Goal: Find contact information: Find contact information

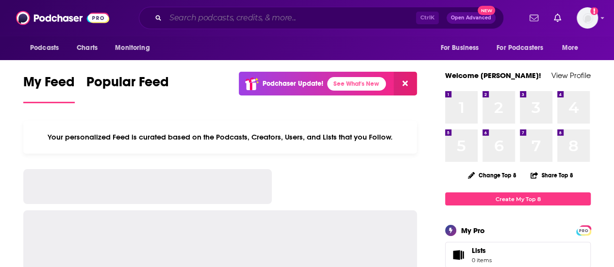
click at [198, 17] on input "Search podcasts, credits, & more..." at bounding box center [290, 18] width 250 height 16
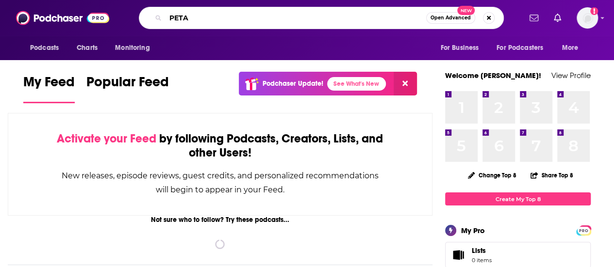
type input "PETA"
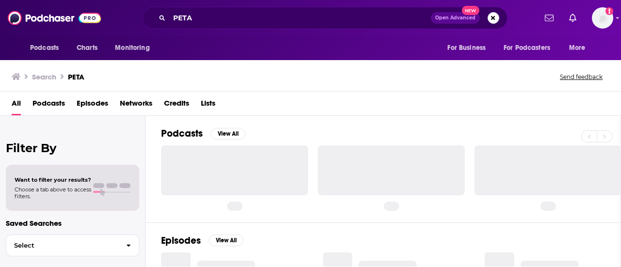
click at [87, 102] on span "Episodes" at bounding box center [93, 106] width 32 height 20
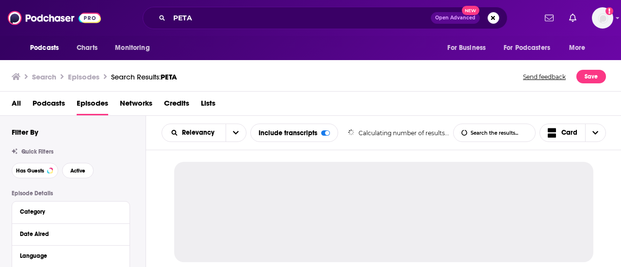
scroll to position [49, 0]
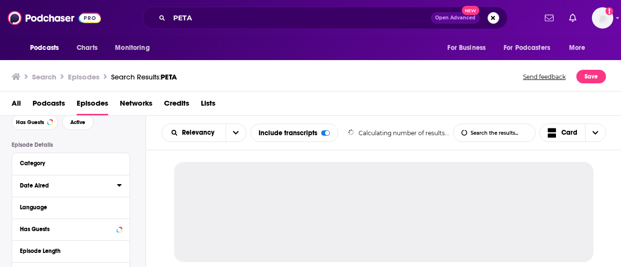
click at [119, 184] on icon at bounding box center [119, 185] width 5 height 8
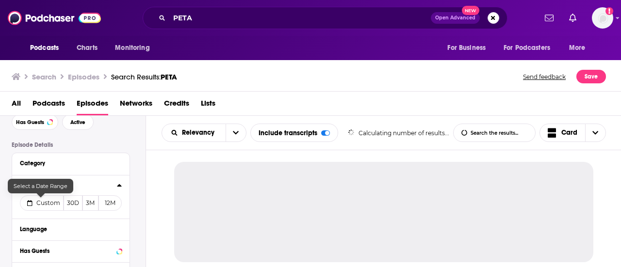
click at [42, 202] on span "Custom" at bounding box center [48, 202] width 24 height 7
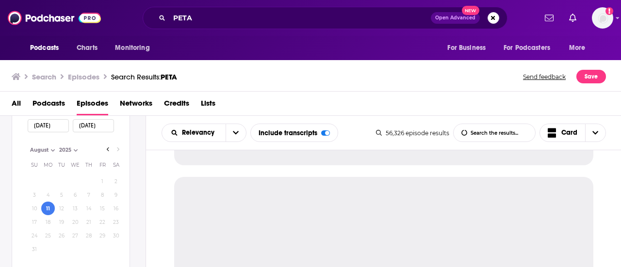
scroll to position [146, 0]
select select "7"
select select "2025"
click at [101, 196] on button "8" at bounding box center [103, 195] width 14 height 14
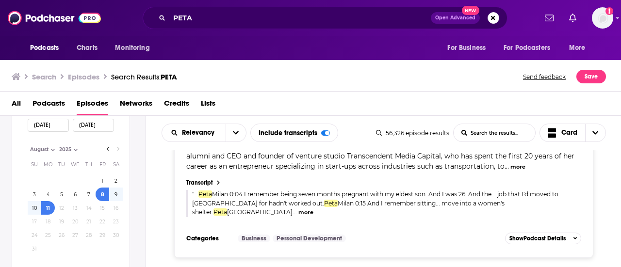
type input "08/08/2025"
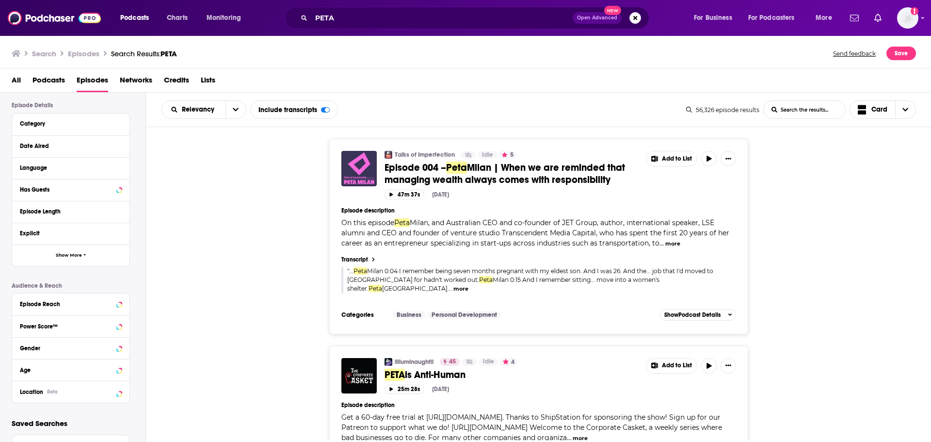
scroll to position [4, 0]
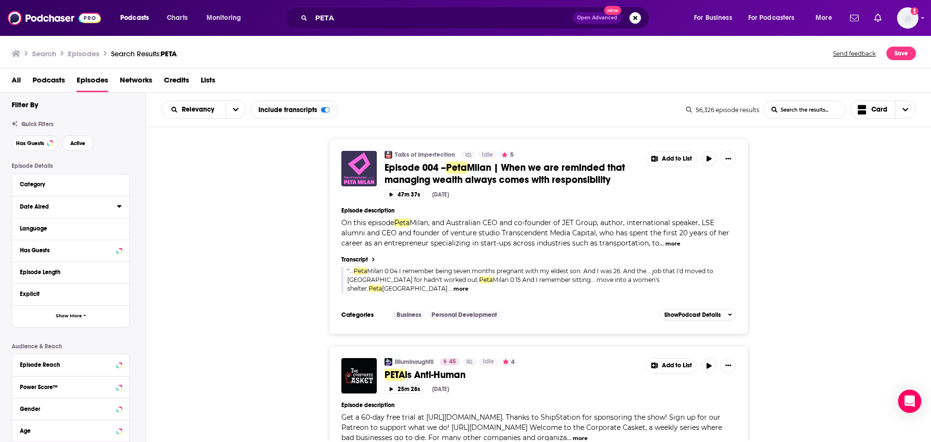
click at [117, 206] on icon at bounding box center [119, 206] width 4 height 2
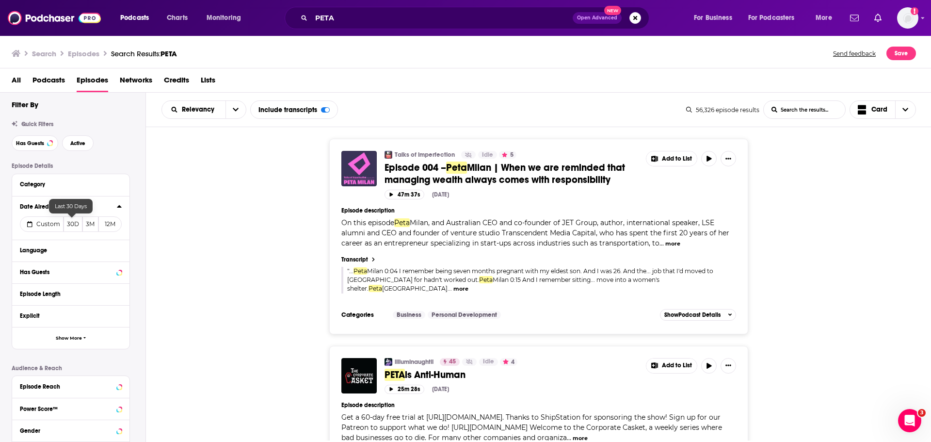
scroll to position [0, 0]
click at [46, 224] on span "Custom" at bounding box center [48, 223] width 24 height 7
select select "7"
select select "2025"
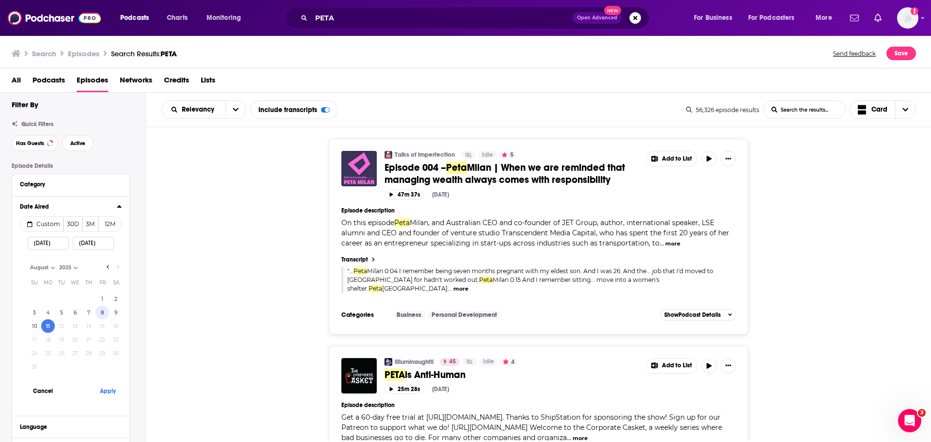
click at [101, 267] on button "8" at bounding box center [103, 313] width 14 height 14
type input "08/08/2025"
click at [102, 267] on button "Apply" at bounding box center [107, 391] width 29 height 18
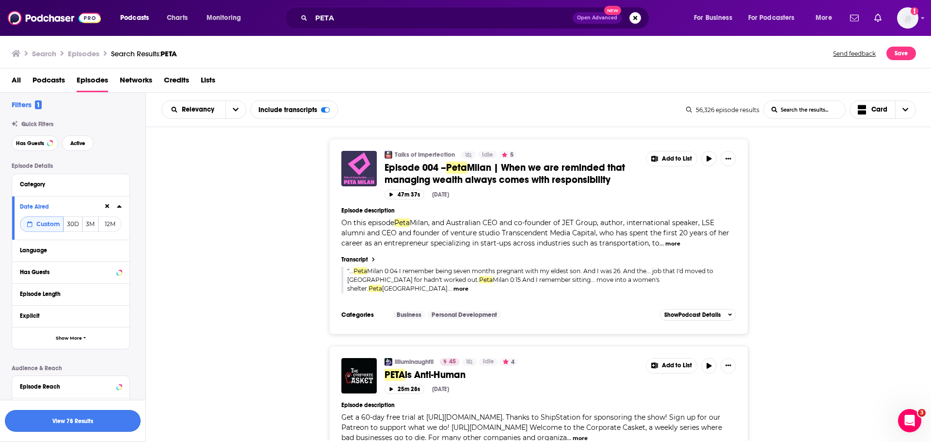
click at [98, 267] on button "View 78 Results" at bounding box center [73, 421] width 136 height 22
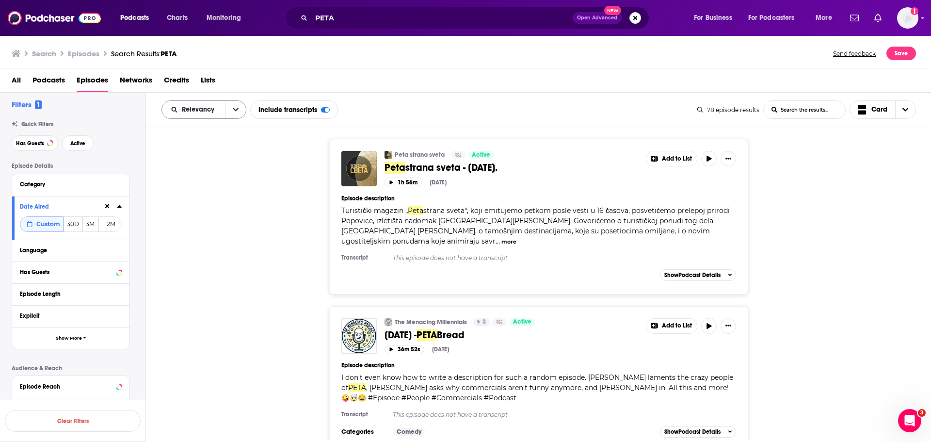
click at [242, 109] on button "open menu" at bounding box center [236, 109] width 20 height 17
click at [219, 191] on span "Power Score" at bounding box center [209, 192] width 57 height 5
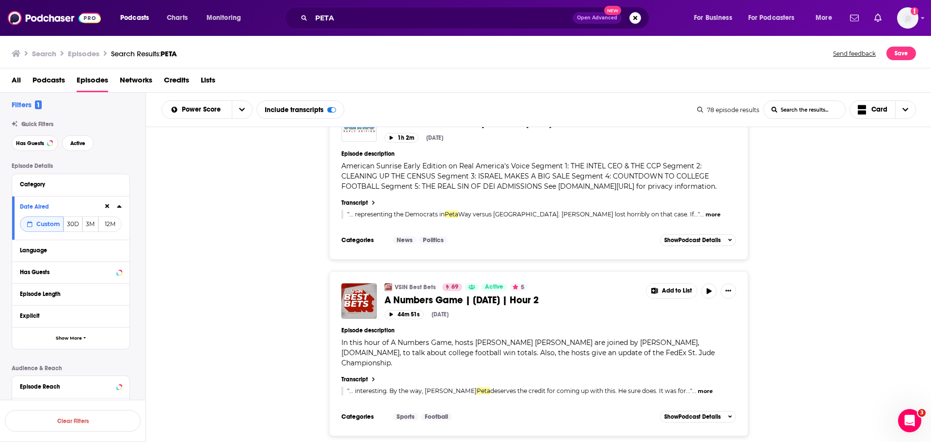
scroll to position [4385, 0]
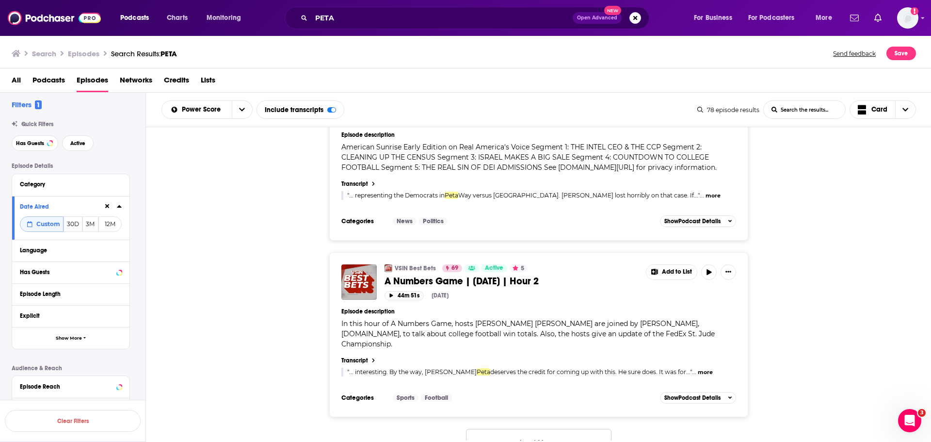
click at [517, 267] on button "Load More..." at bounding box center [539, 442] width 146 height 26
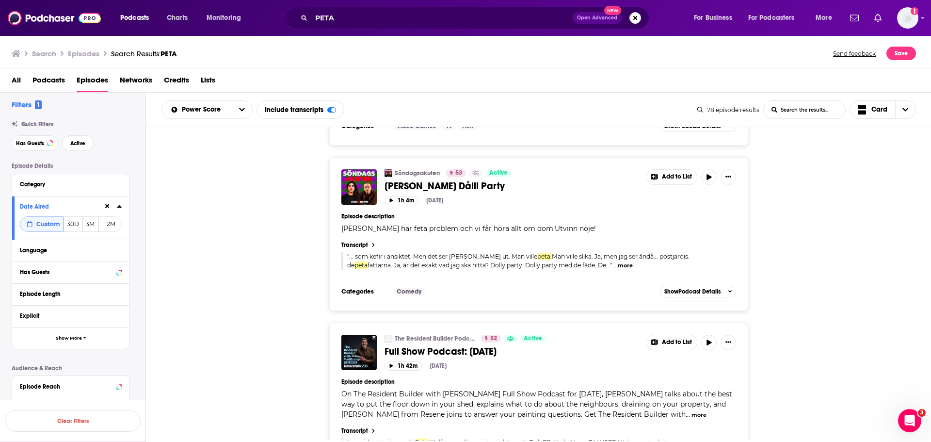
scroll to position [8819, 0]
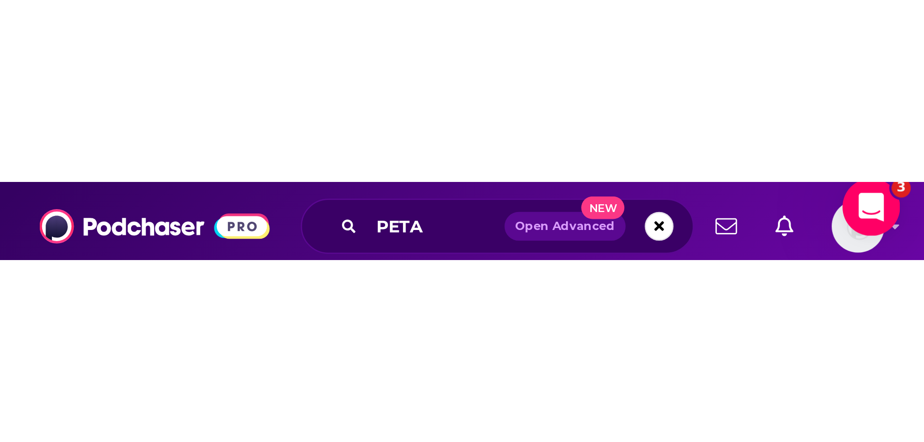
scroll to position [0, 0]
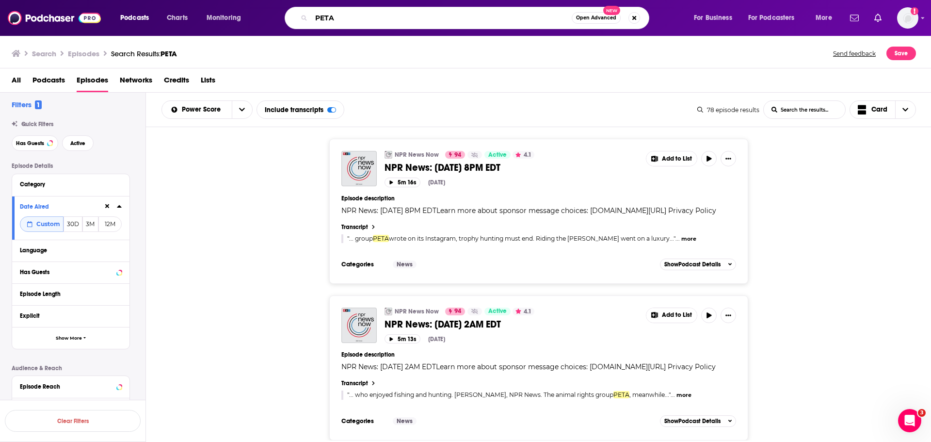
drag, startPoint x: 381, startPoint y: 18, endPoint x: 290, endPoint y: 15, distance: 90.8
click at [290, 15] on div "PETA Open Advanced New" at bounding box center [467, 18] width 365 height 22
paste input "iffles Podcast"
type input "Piffles Podcast"
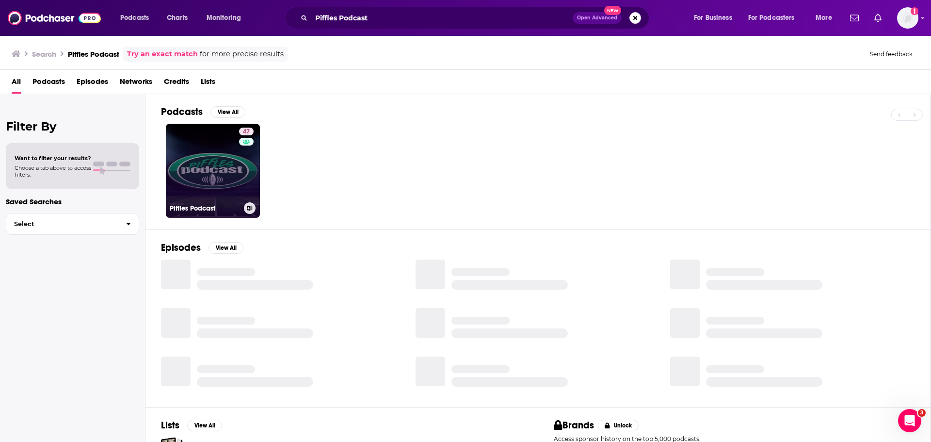
click at [228, 175] on link "47 Piffles Podcast" at bounding box center [213, 171] width 94 height 94
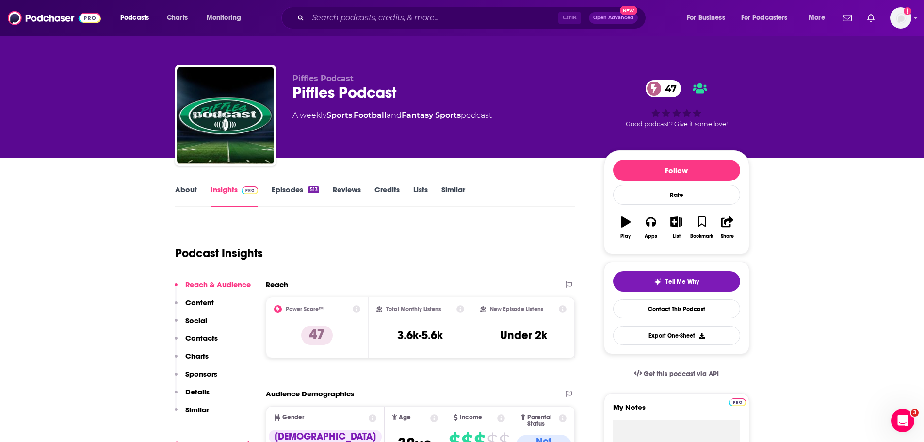
click at [288, 186] on link "Episodes 513" at bounding box center [295, 196] width 47 height 22
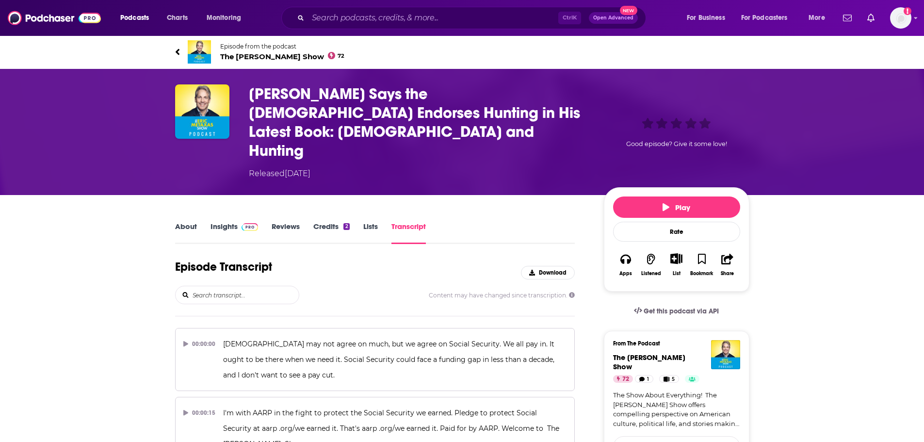
scroll to position [3941, 0]
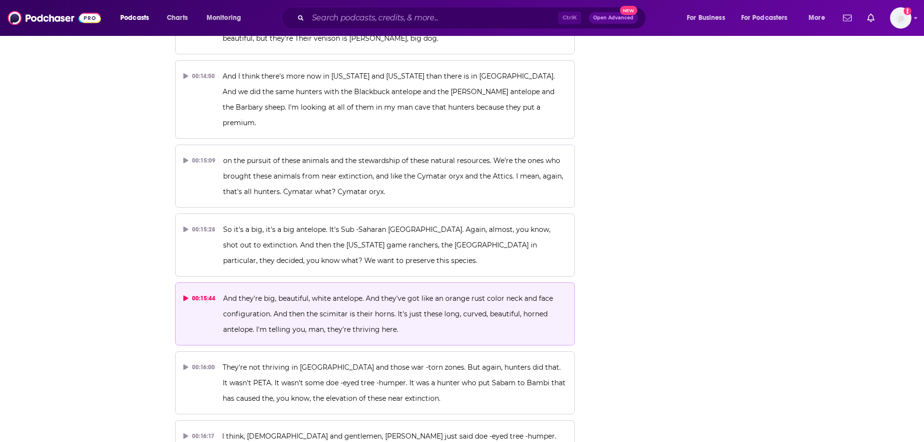
click at [374, 291] on p "And they're big, beautiful, white antelope. And they've got like an orange rust…" at bounding box center [394, 314] width 343 height 47
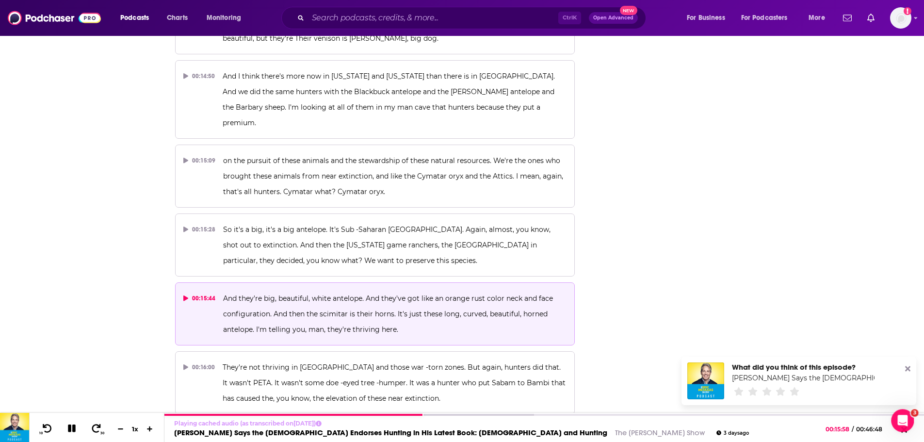
scroll to position [0, 0]
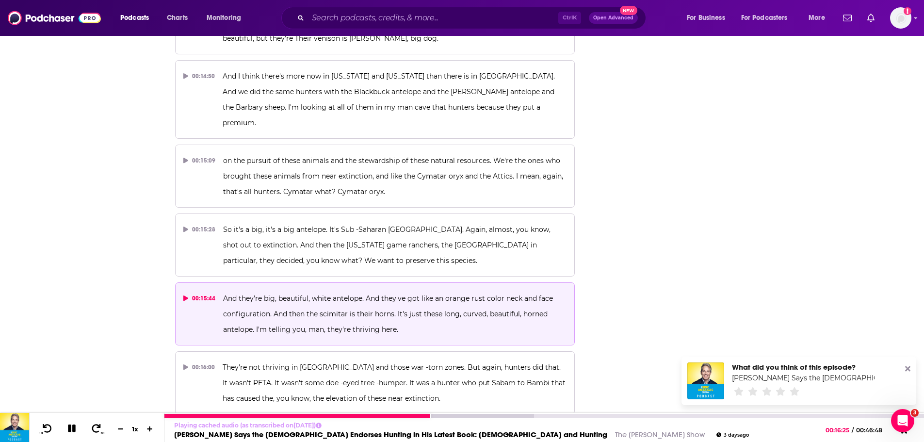
click at [72, 428] on icon at bounding box center [72, 428] width 8 height 8
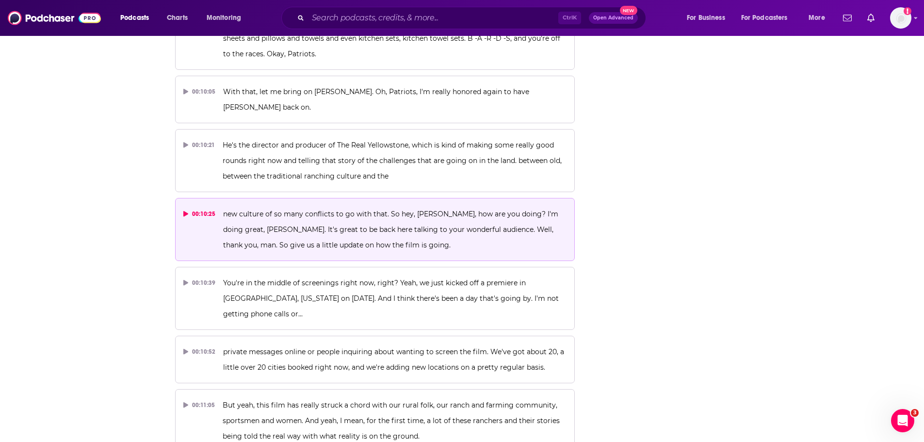
scroll to position [2701, 0]
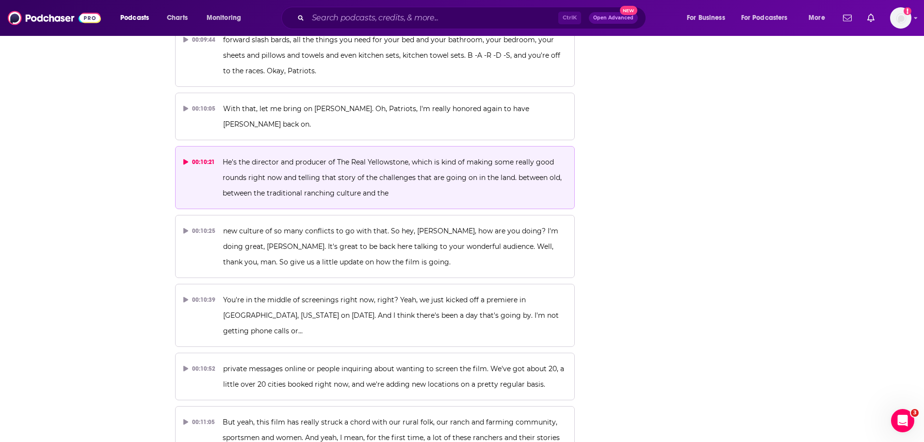
click at [202, 146] on button "00:10:21 He's the director and producer of The Real Yellowstone, which is kind …" at bounding box center [375, 177] width 400 height 63
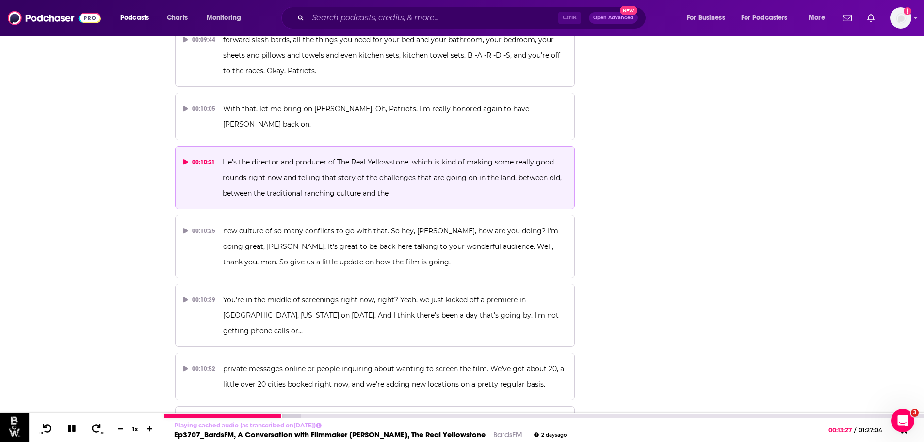
click at [71, 431] on icon at bounding box center [72, 428] width 8 height 8
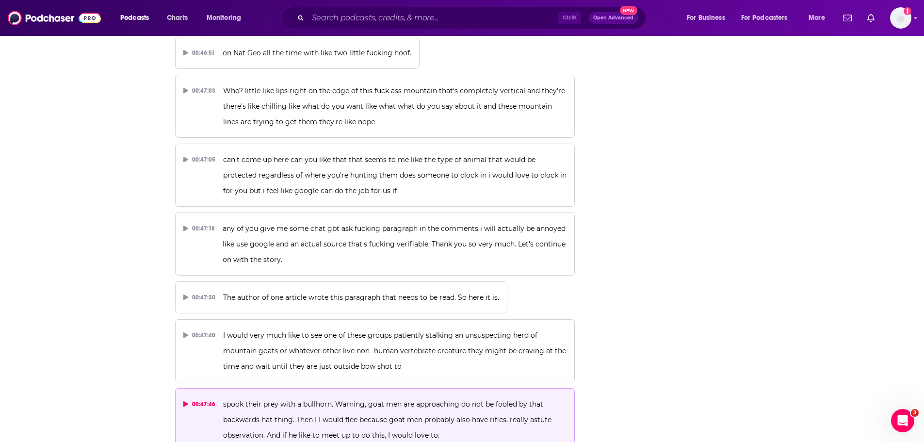
click at [361, 396] on p "spook their prey with a bullhorn. Warning, goat men are approaching do not be f…" at bounding box center [394, 419] width 343 height 47
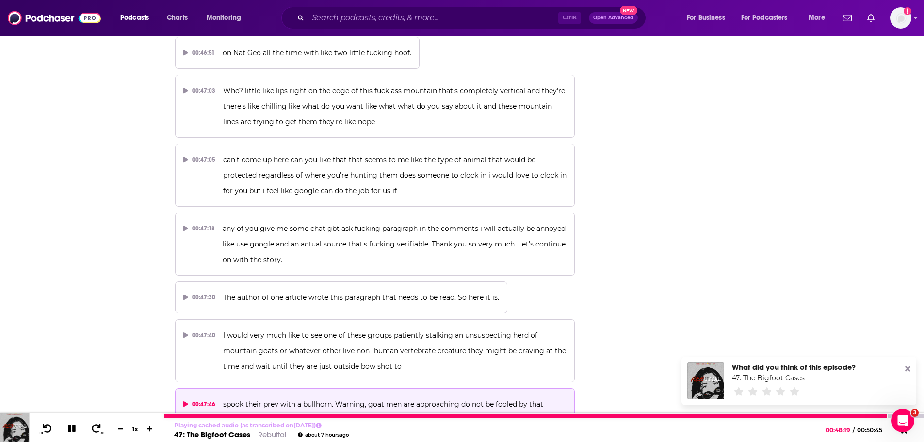
click at [74, 432] on icon at bounding box center [72, 428] width 8 height 8
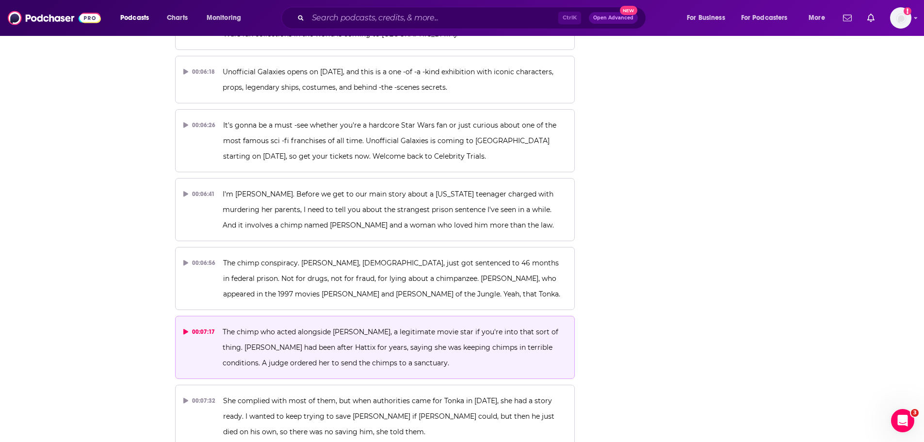
scroll to position [1911, 0]
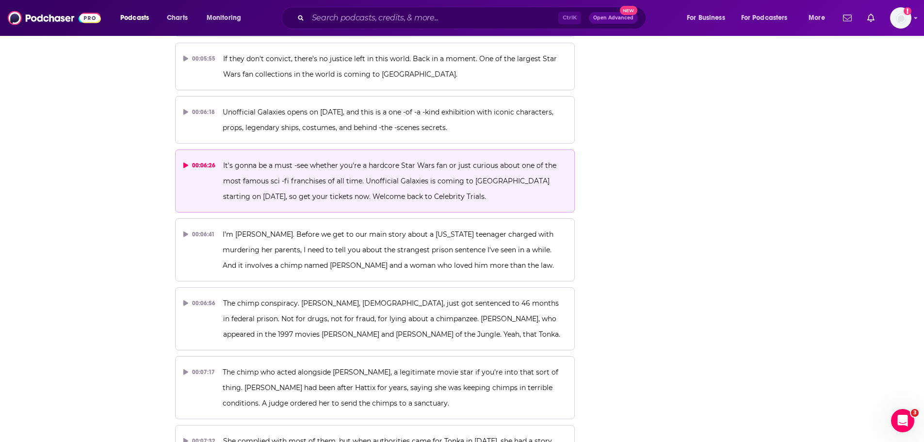
click at [278, 161] on span "It's gonna be a must -see whether you're a hardcore Star Wars fan or just curio…" at bounding box center [390, 181] width 335 height 40
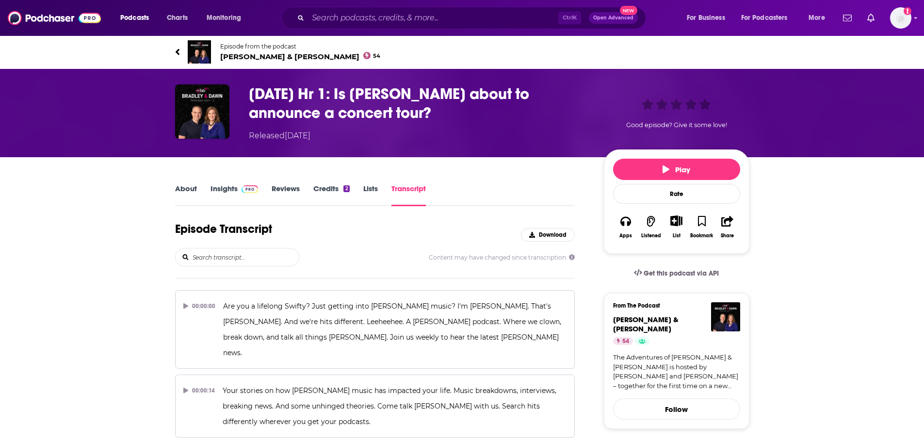
scroll to position [5161, 0]
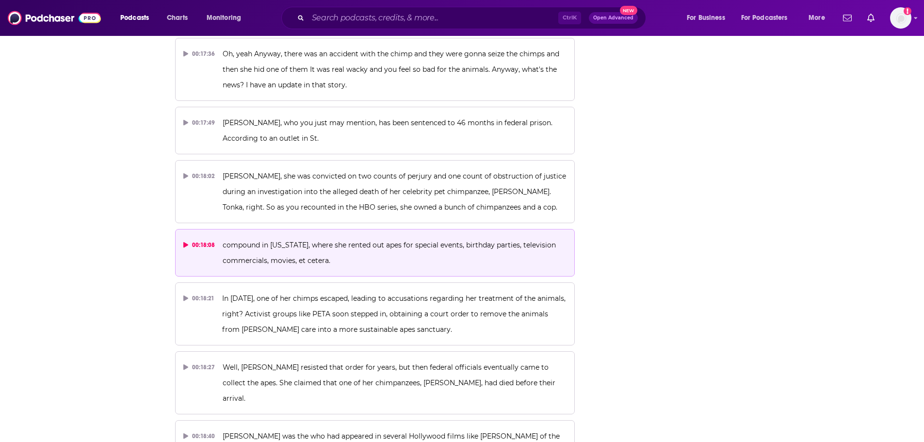
click at [283, 237] on p "compound in [US_STATE], where she rented out apes for special events, birthday …" at bounding box center [395, 252] width 344 height 31
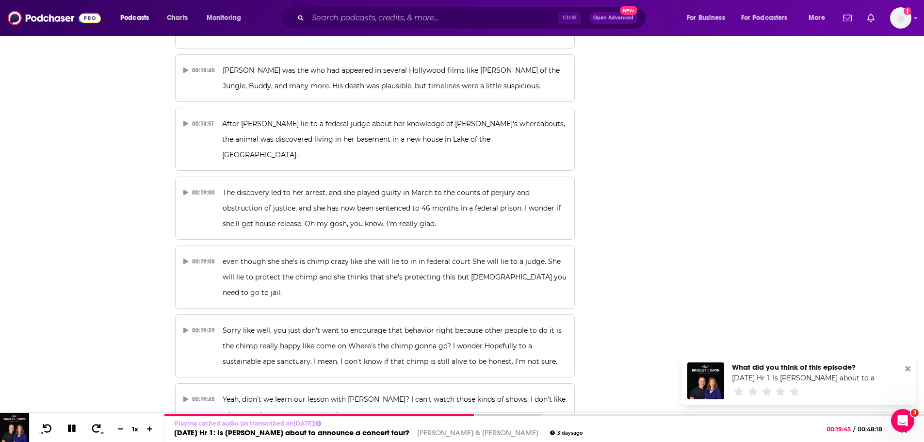
scroll to position [5549, 0]
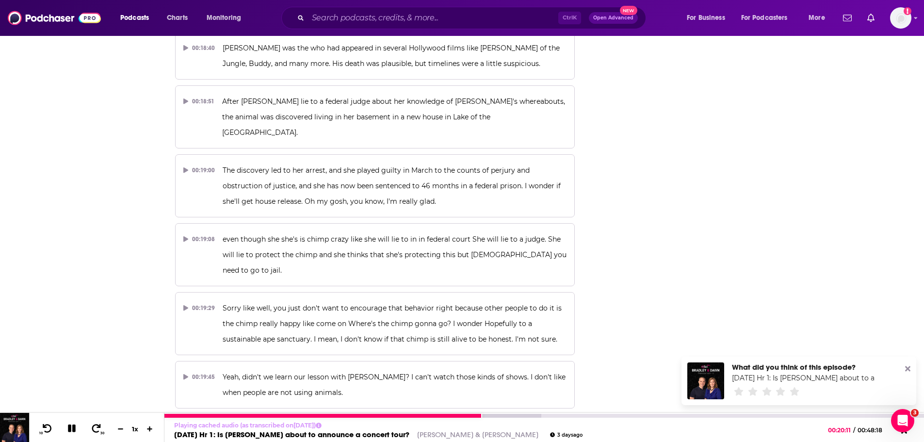
click at [71, 427] on icon at bounding box center [72, 428] width 8 height 8
click at [68, 429] on icon at bounding box center [71, 428] width 12 height 10
click at [72, 429] on icon at bounding box center [72, 428] width 8 height 8
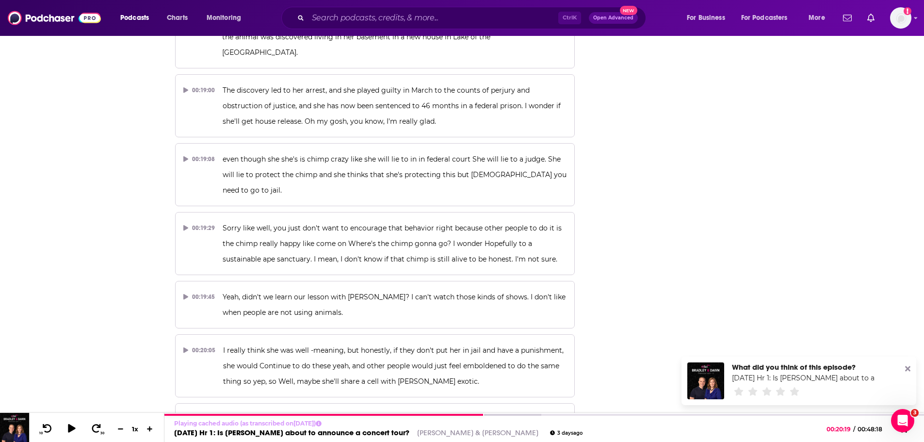
scroll to position [5646, 0]
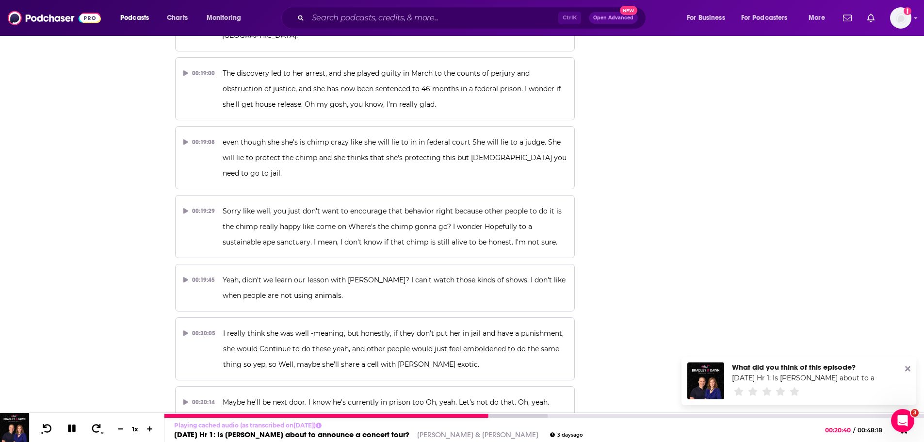
click at [73, 432] on icon at bounding box center [71, 428] width 11 height 9
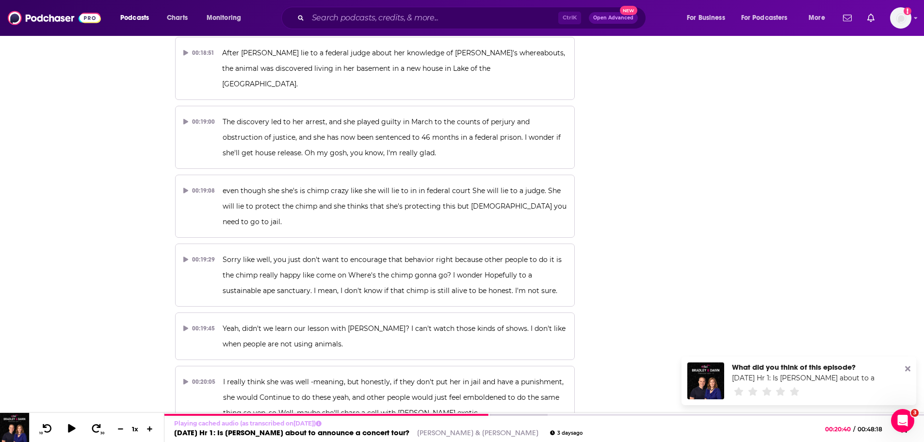
scroll to position [5549, 0]
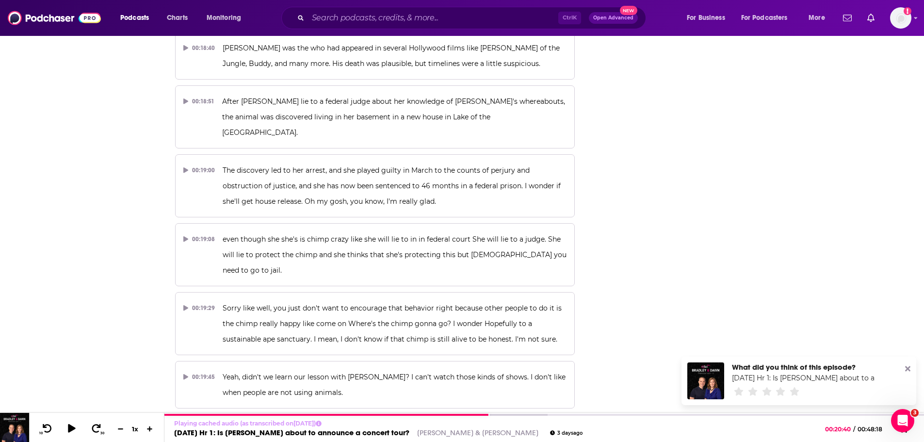
drag, startPoint x: 516, startPoint y: 358, endPoint x: 509, endPoint y: 358, distance: 7.3
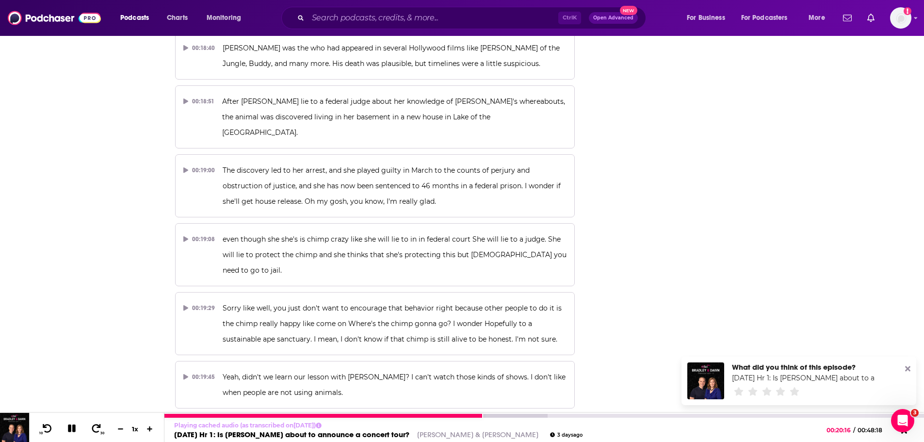
click at [74, 432] on icon at bounding box center [72, 428] width 8 height 8
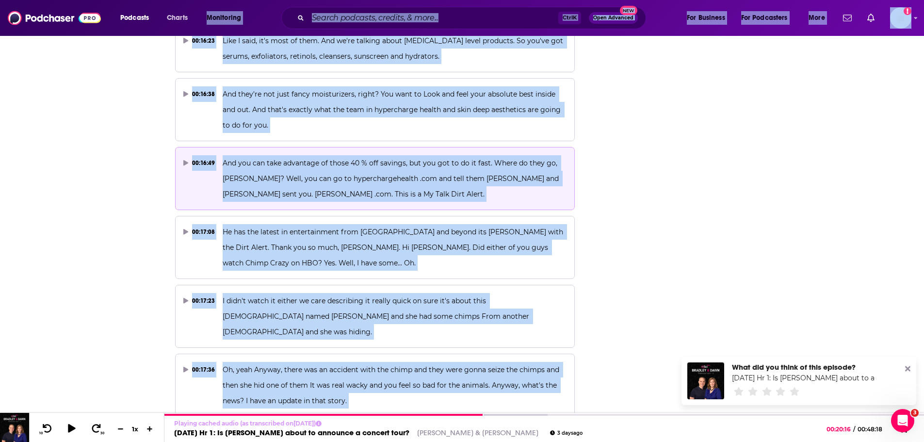
scroll to position [4843, 0]
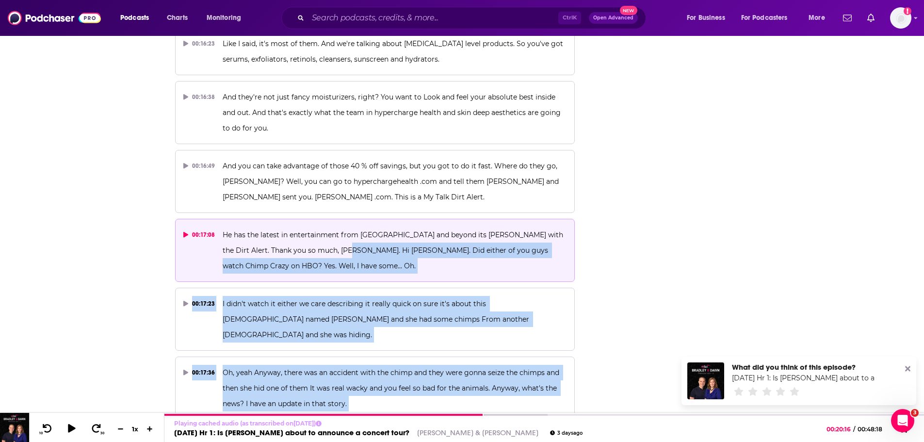
drag, startPoint x: 515, startPoint y: 358, endPoint x: 325, endPoint y: 177, distance: 263.2
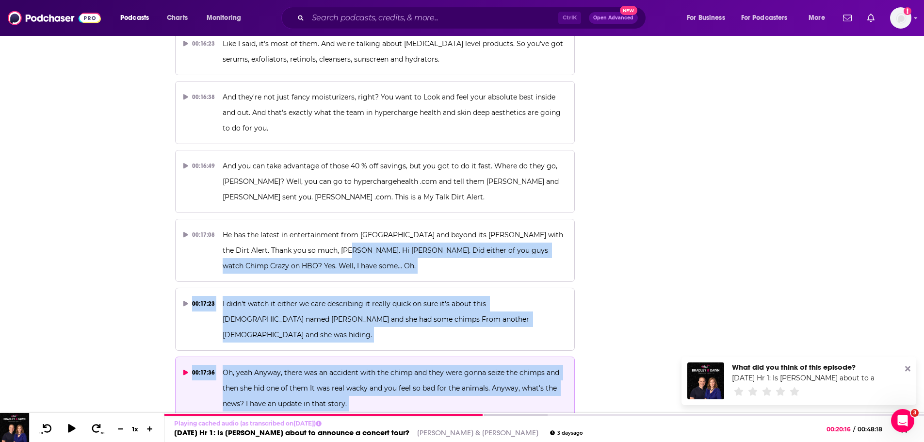
copy div "Did either of you guys watch Chimp Crazy on HBO? Yes. Well, I have some... Oh. …"
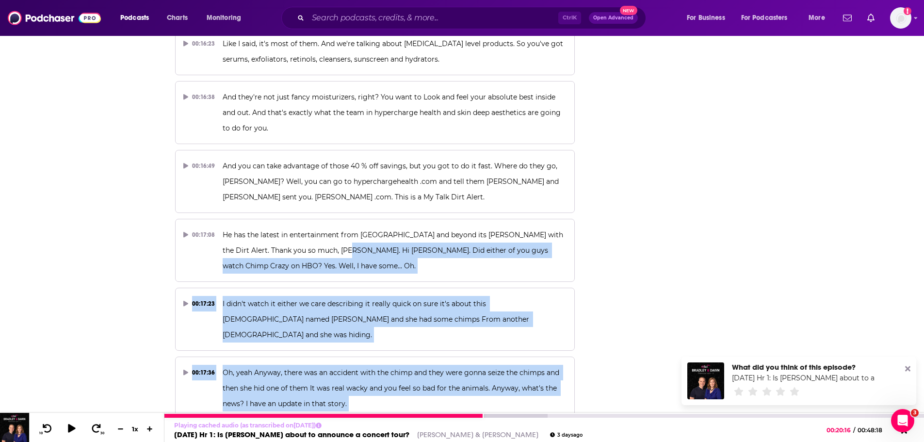
click at [288, 434] on link "08/08 Mon Hr 1: Is Diddy about to announce a concert tour?" at bounding box center [291, 434] width 235 height 9
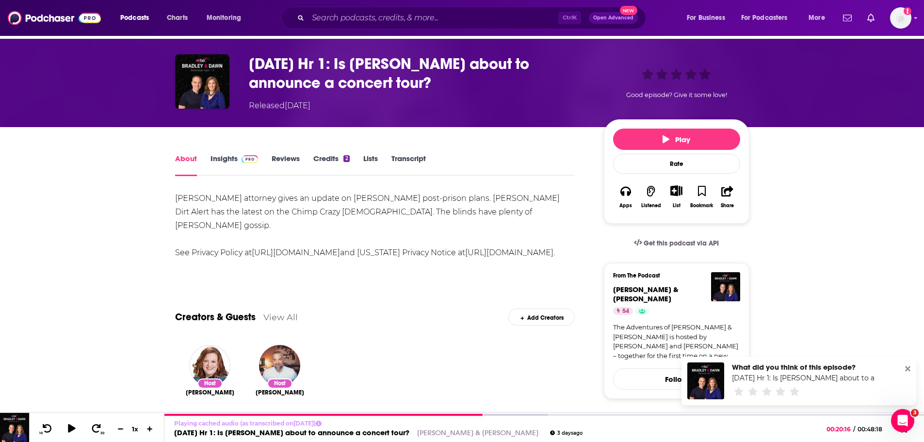
scroll to position [97, 0]
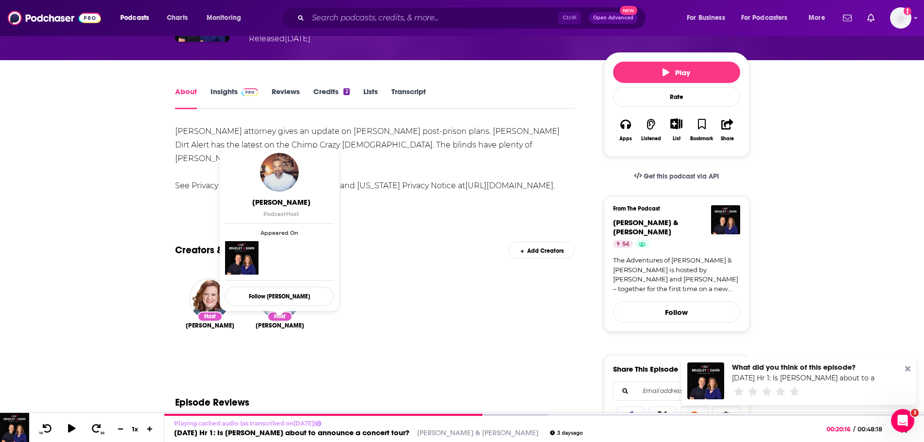
drag, startPoint x: 316, startPoint y: 327, endPoint x: 258, endPoint y: 326, distance: 58.2
click at [258, 326] on div "Host Colleen Lindstrom Host Bradley Traynor" at bounding box center [375, 321] width 400 height 103
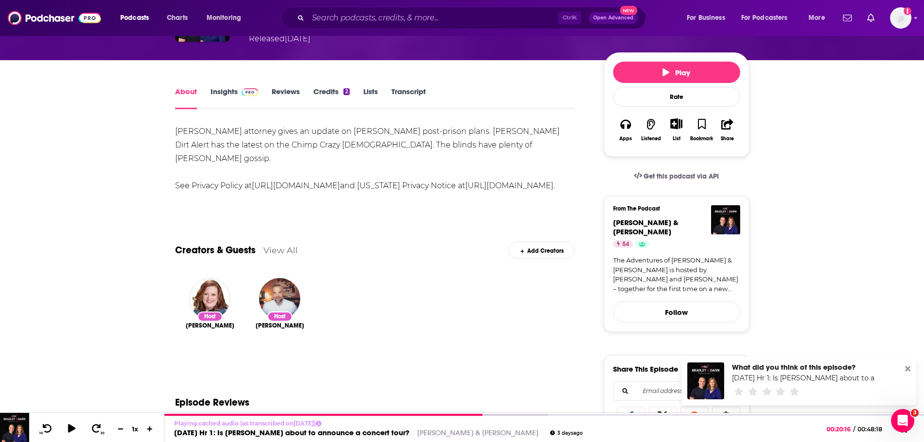
copy span "Bradley Traynor"
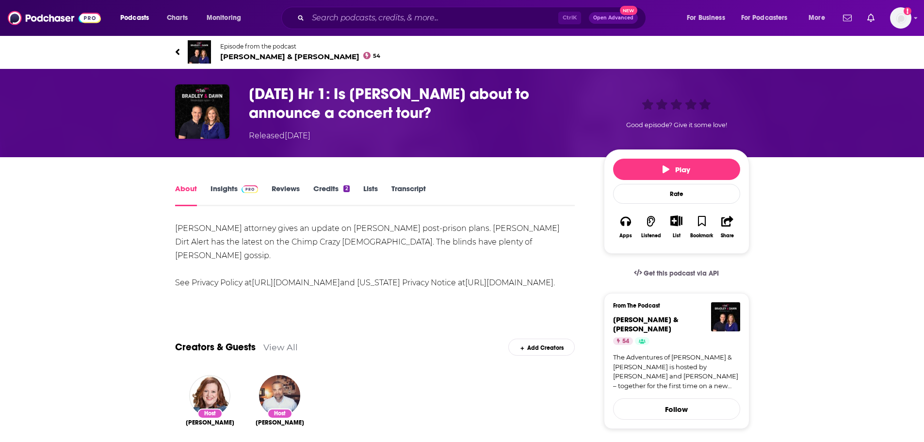
click at [231, 56] on span "Bradley & Dawn 54" at bounding box center [300, 56] width 161 height 9
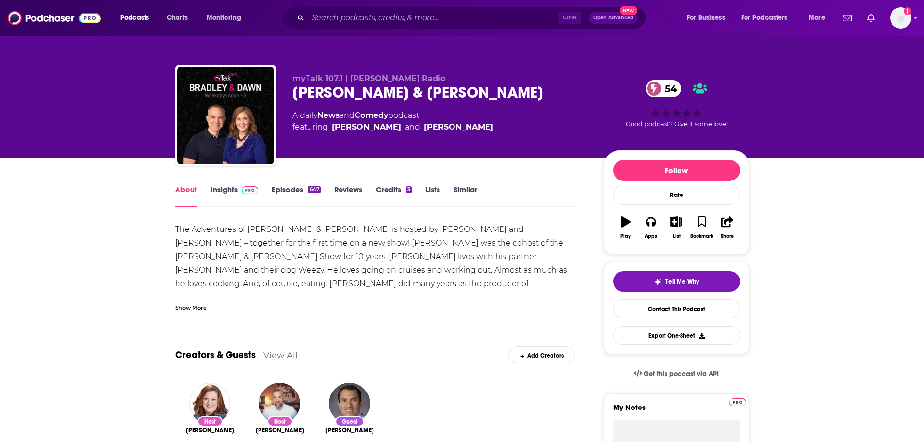
click at [216, 190] on link "Insights" at bounding box center [235, 196] width 48 height 22
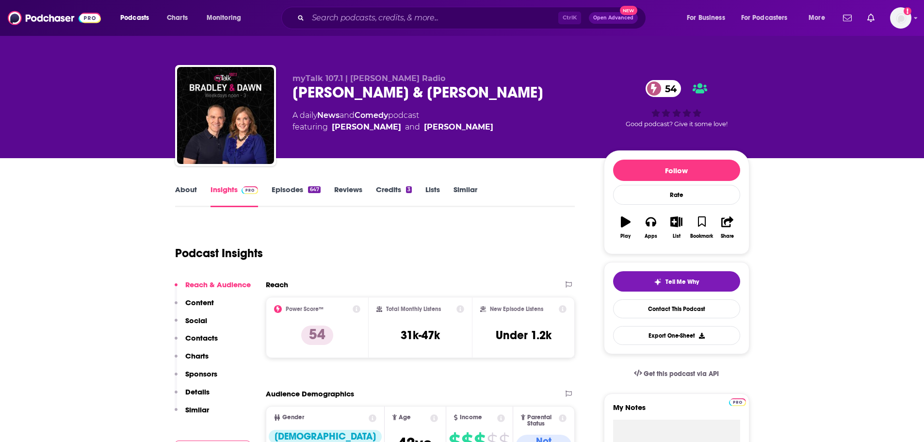
click at [187, 191] on link "About" at bounding box center [186, 196] width 22 height 22
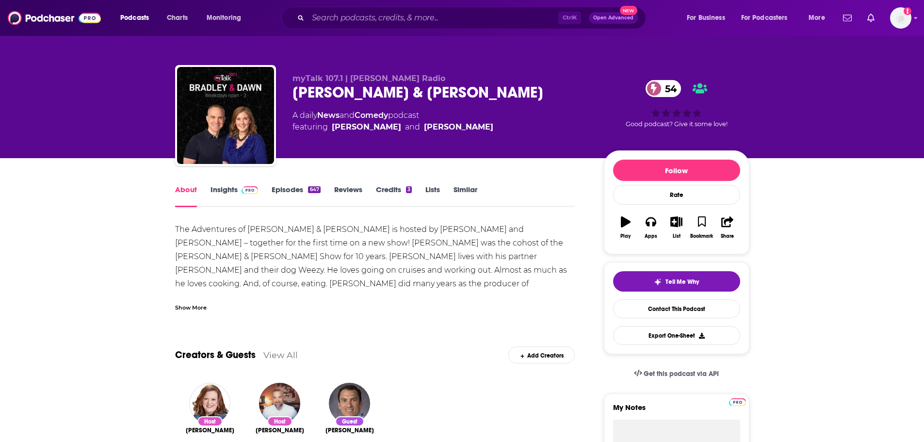
click at [224, 186] on link "Insights" at bounding box center [235, 196] width 48 height 22
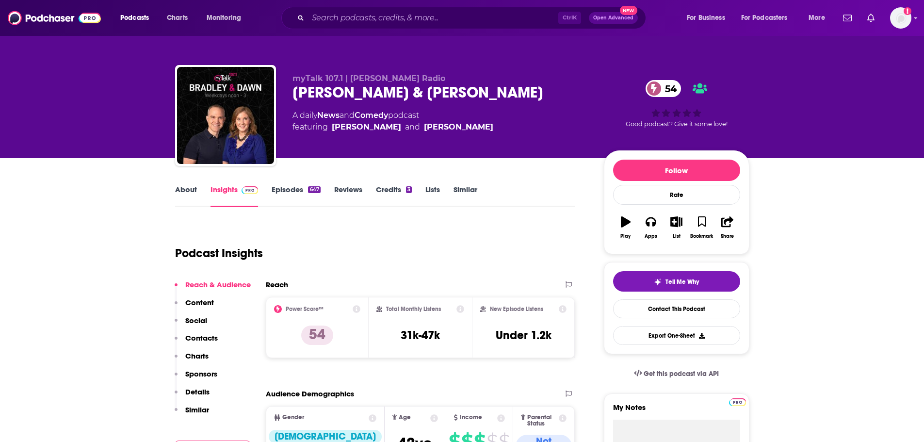
click at [181, 194] on link "About" at bounding box center [186, 196] width 22 height 22
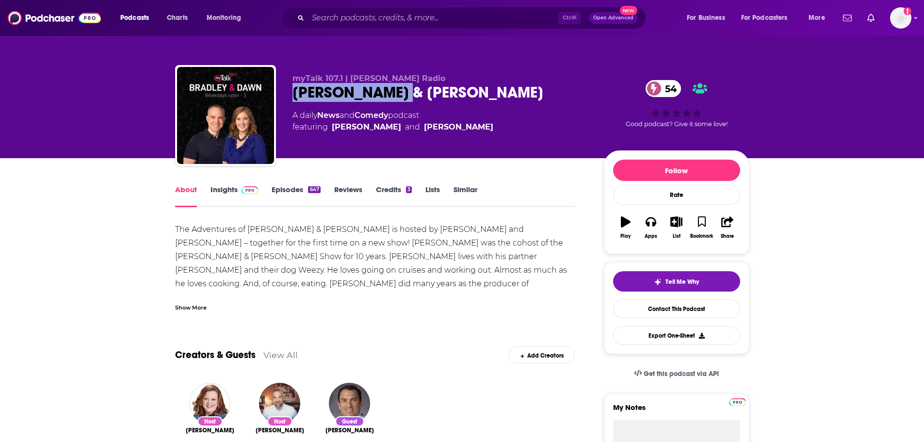
drag, startPoint x: 431, startPoint y: 93, endPoint x: 294, endPoint y: 88, distance: 136.4
click at [294, 88] on div "Bradley & Dawn 54" at bounding box center [441, 92] width 296 height 19
copy h1 "Bradley & Dawn"
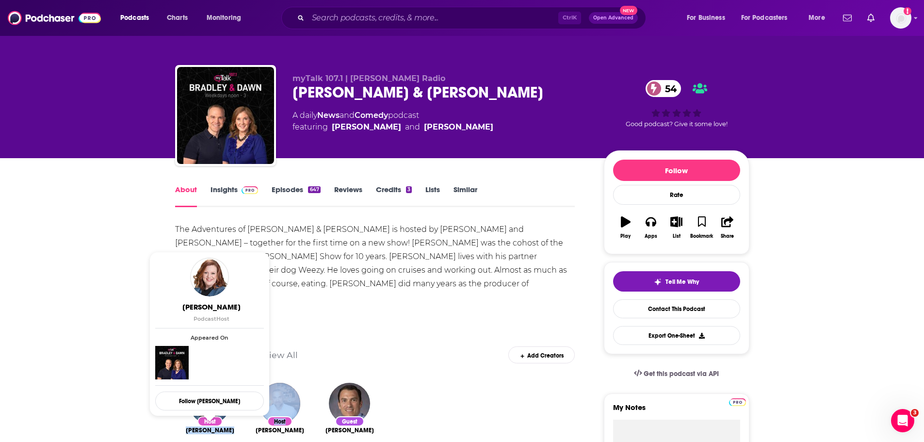
drag, startPoint x: 244, startPoint y: 431, endPoint x: 181, endPoint y: 431, distance: 63.1
click at [181, 431] on div "Host Colleen Lindstrom 641 episodes Host Bradley Traynor 641 episodes Guest Dav…" at bounding box center [375, 426] width 400 height 103
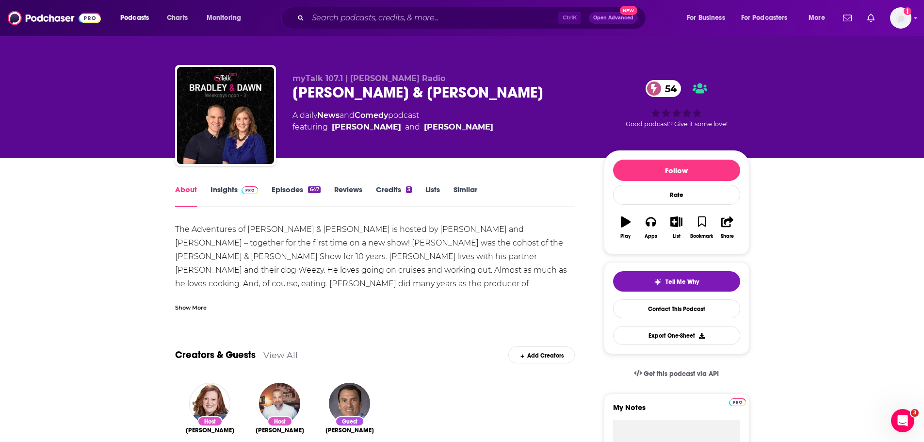
click at [550, 352] on div "Add Creators" at bounding box center [541, 354] width 66 height 17
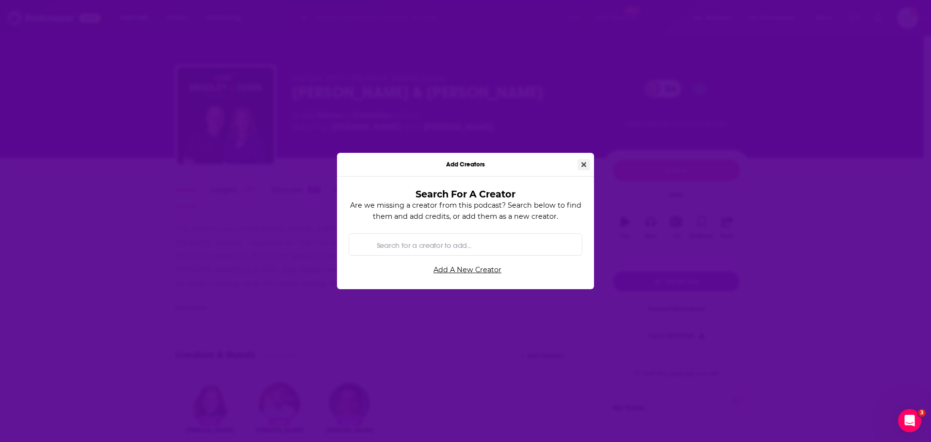
click at [579, 160] on button "Close" at bounding box center [584, 164] width 13 height 11
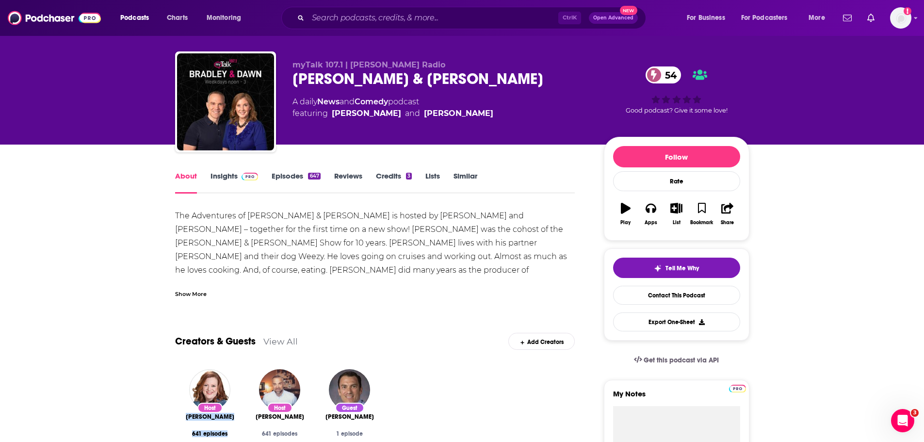
scroll to position [16, 0]
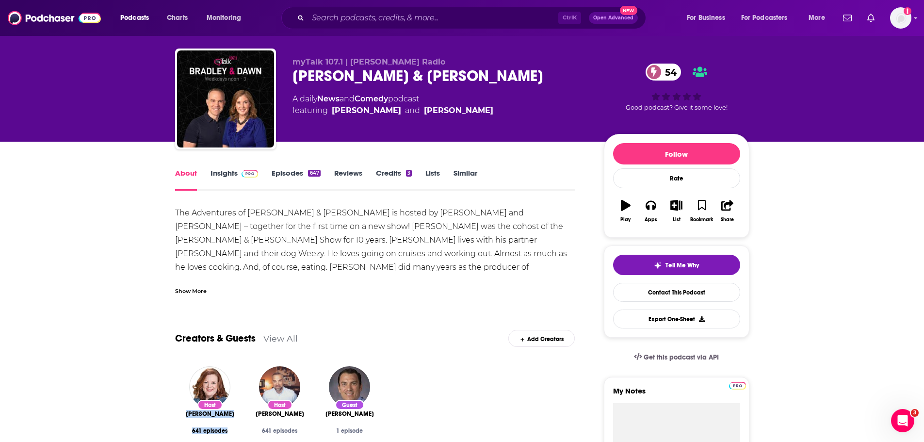
drag, startPoint x: 170, startPoint y: 431, endPoint x: 237, endPoint y: 416, distance: 68.0
copy span "Colleen Lindstrom"
click at [220, 177] on link "Insights" at bounding box center [235, 179] width 48 height 22
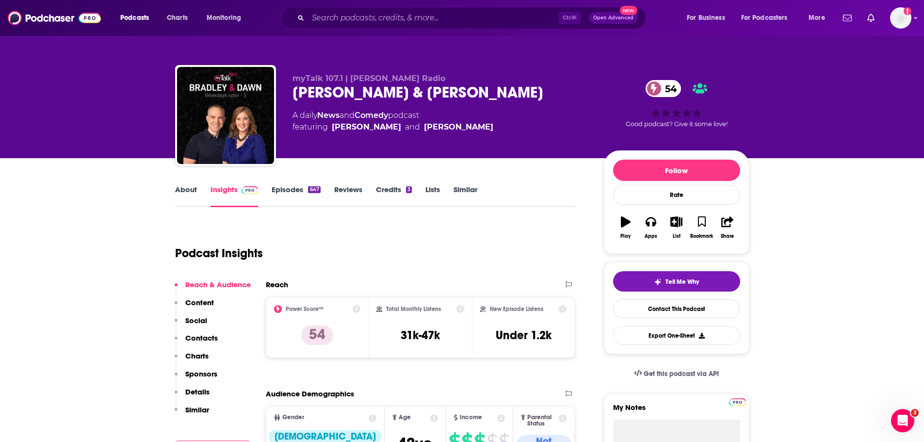
click at [190, 189] on link "About" at bounding box center [186, 196] width 22 height 22
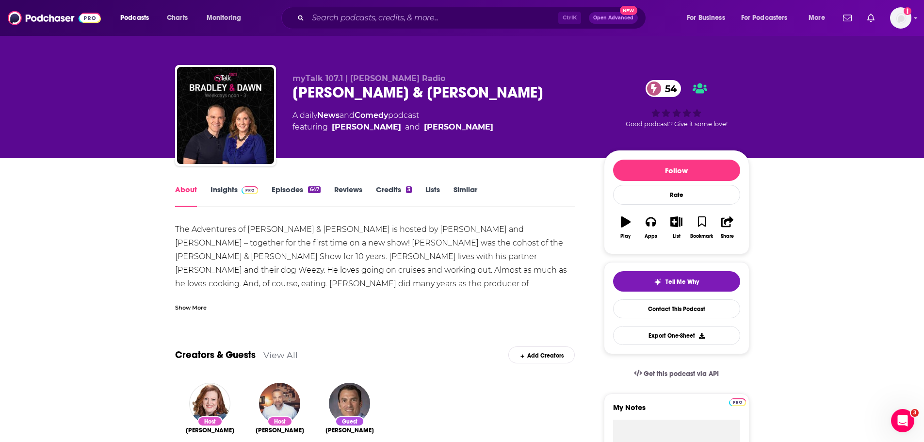
click at [221, 190] on link "Insights" at bounding box center [235, 196] width 48 height 22
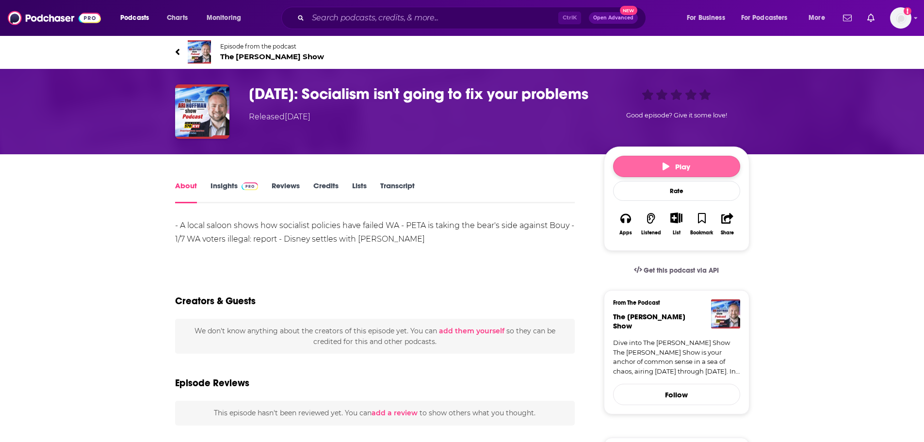
click at [662, 165] on button "Play" at bounding box center [676, 166] width 127 height 21
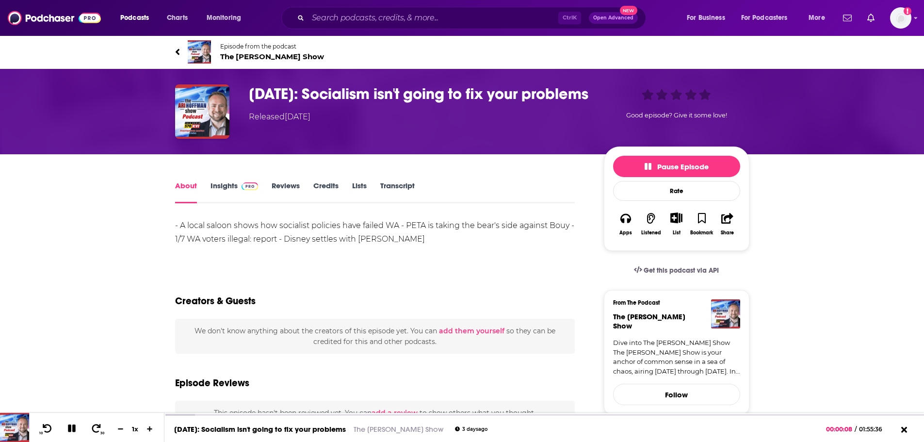
click at [261, 56] on span "The [PERSON_NAME] Show" at bounding box center [272, 56] width 104 height 9
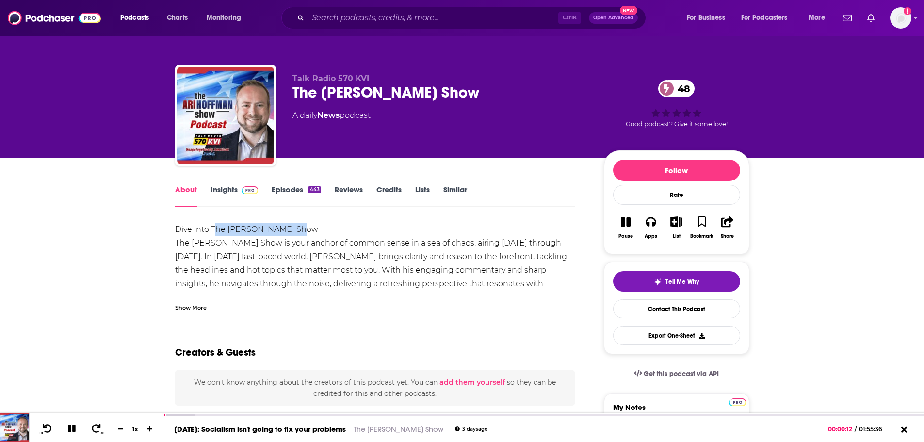
drag, startPoint x: 313, startPoint y: 227, endPoint x: 214, endPoint y: 229, distance: 98.5
click at [214, 229] on div "Dive into The [PERSON_NAME] Show The [PERSON_NAME] Show is your anchor of commo…" at bounding box center [375, 270] width 400 height 95
click at [369, 227] on div "Dive into The [PERSON_NAME] Show The [PERSON_NAME] Show is your anchor of commo…" at bounding box center [375, 270] width 400 height 95
click at [351, 224] on div "Dive into The [PERSON_NAME] Show The [PERSON_NAME] Show is your anchor of commo…" at bounding box center [375, 270] width 400 height 95
click at [334, 255] on div "Dive into The [PERSON_NAME] Show The [PERSON_NAME] Show is your anchor of commo…" at bounding box center [375, 270] width 400 height 95
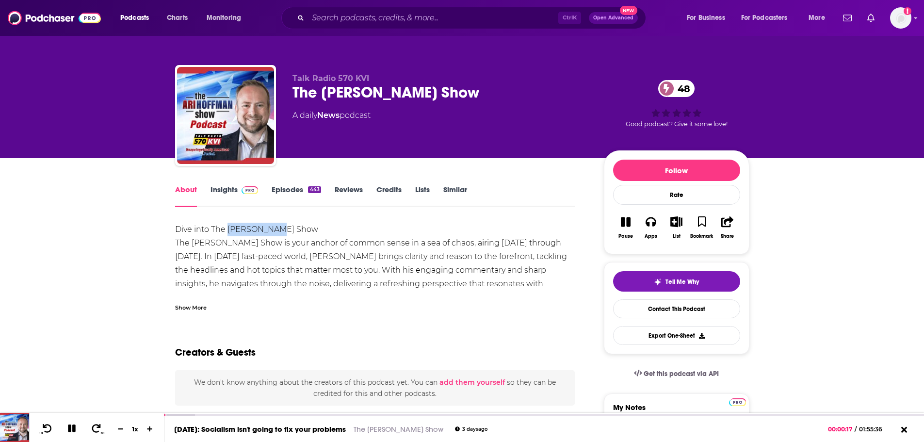
drag, startPoint x: 275, startPoint y: 229, endPoint x: 228, endPoint y: 230, distance: 46.1
click at [228, 230] on div "Dive into The [PERSON_NAME] Show The [PERSON_NAME] Show is your anchor of commo…" at bounding box center [375, 270] width 400 height 95
copy div "[PERSON_NAME]"
click at [228, 188] on link "Insights" at bounding box center [235, 196] width 48 height 22
click at [299, 428] on link "August 8, 2025: Socialism isn't going to fix your problems" at bounding box center [260, 429] width 172 height 9
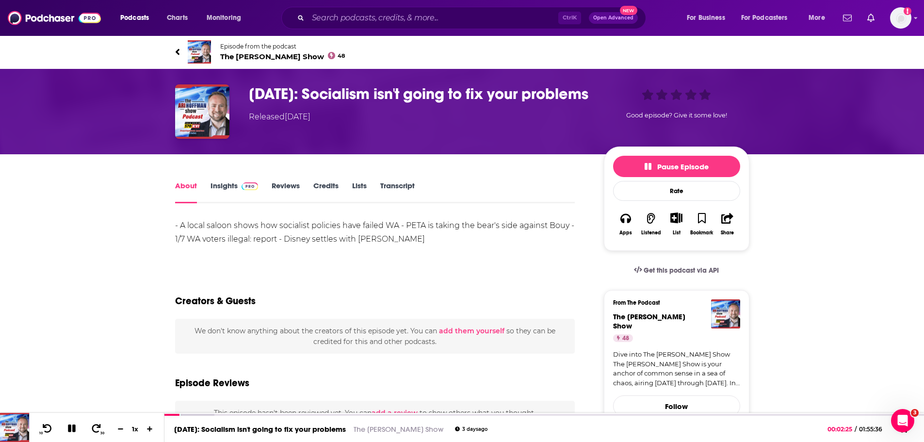
click at [404, 185] on link "Transcript" at bounding box center [397, 192] width 34 height 22
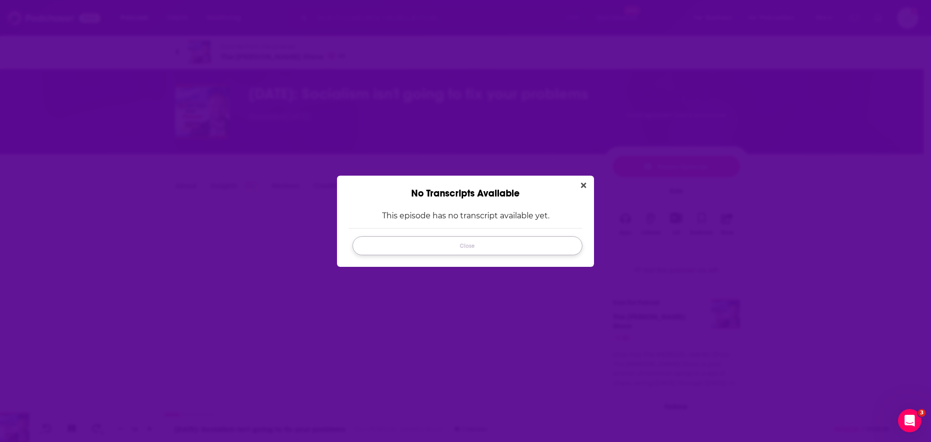
click at [509, 244] on button "Close" at bounding box center [468, 245] width 230 height 19
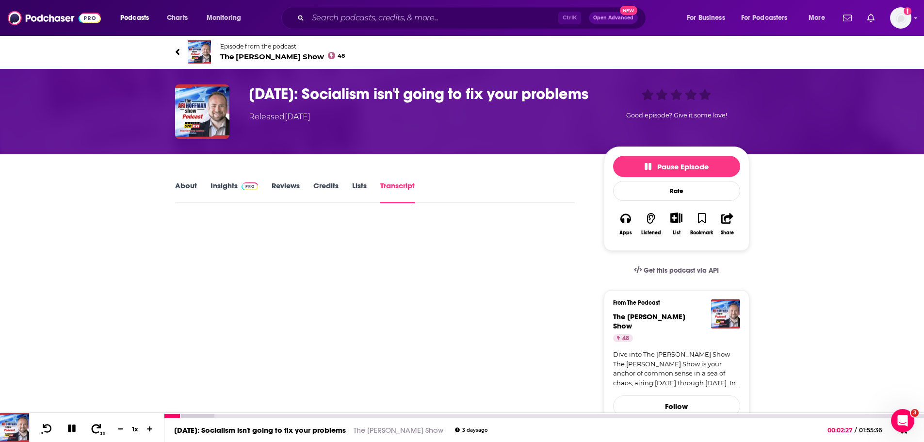
click at [98, 426] on icon at bounding box center [96, 428] width 12 height 10
click at [99, 427] on icon at bounding box center [97, 427] width 10 height 9
click at [97, 428] on icon at bounding box center [96, 428] width 12 height 10
click at [96, 428] on icon at bounding box center [96, 428] width 12 height 10
click at [77, 429] on button at bounding box center [72, 429] width 17 height 12
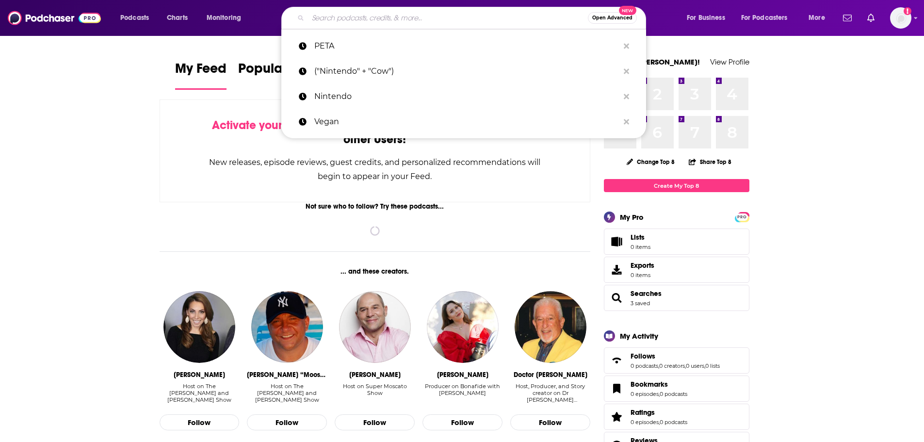
click at [407, 23] on input "Search podcasts, credits, & more..." at bounding box center [448, 18] width 280 height 16
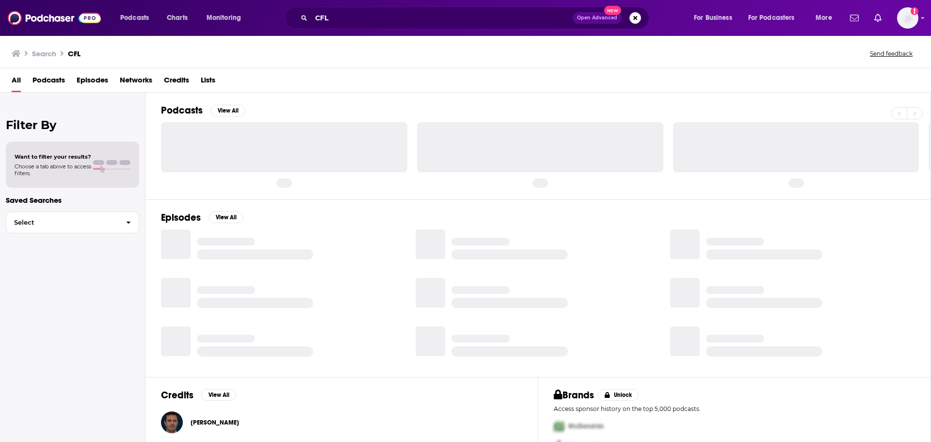
click at [51, 81] on span "Podcasts" at bounding box center [49, 82] width 33 height 20
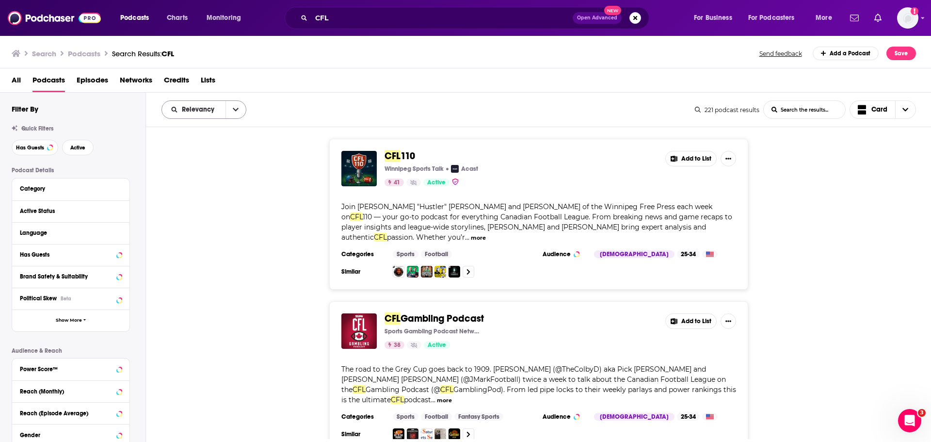
click at [239, 114] on button "open menu" at bounding box center [236, 109] width 20 height 17
click at [224, 194] on span "Power Score" at bounding box center [209, 192] width 57 height 5
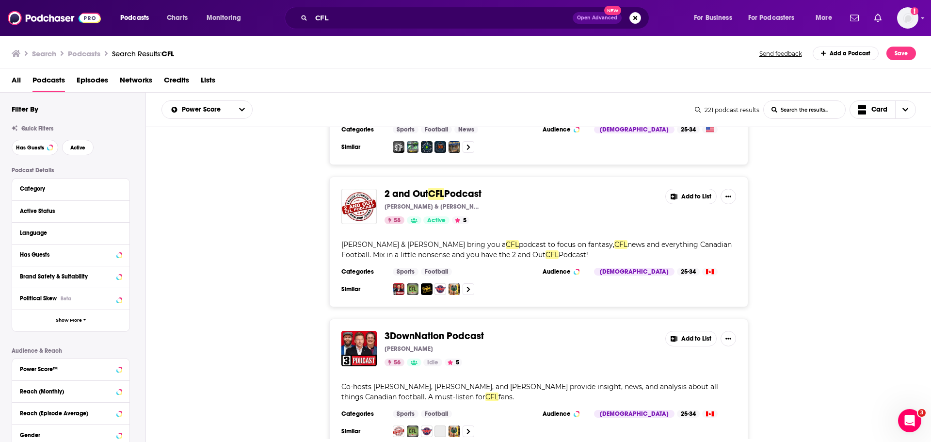
scroll to position [146, 0]
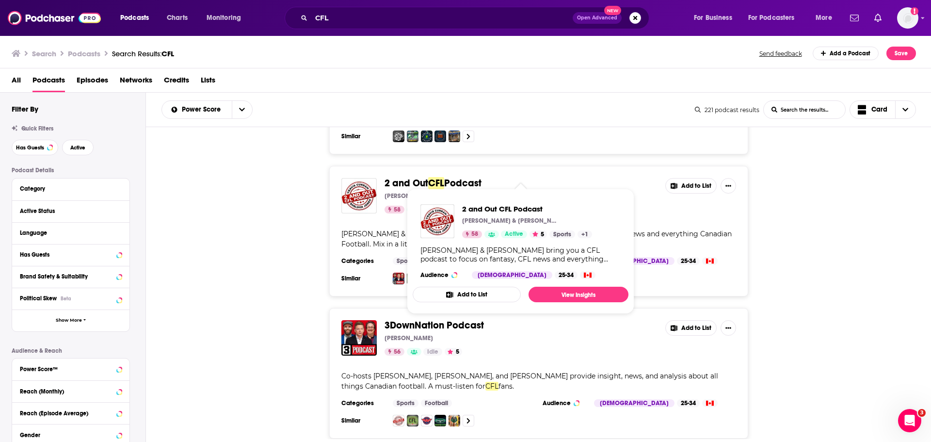
drag, startPoint x: 511, startPoint y: 172, endPoint x: 385, endPoint y: 172, distance: 125.6
click at [385, 178] on span "2 and Out CFL Podcast" at bounding box center [521, 183] width 273 height 11
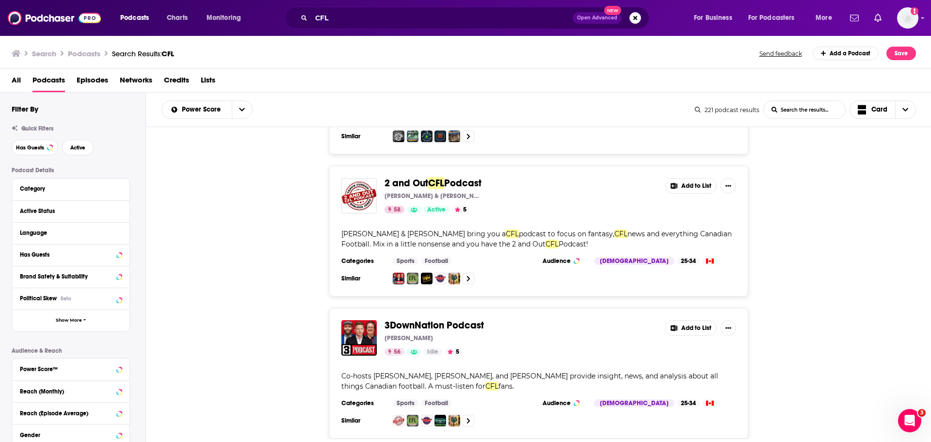
copy span "2 and Out CFL Podcast"
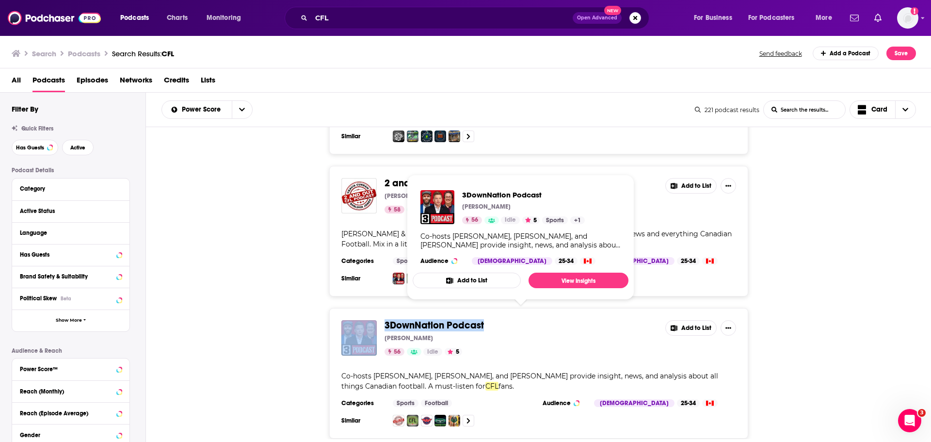
drag, startPoint x: 498, startPoint y: 316, endPoint x: 372, endPoint y: 319, distance: 126.2
click at [372, 320] on div "3DownNation Podcast [PERSON_NAME] 56 Idle 5 Add to List" at bounding box center [539, 337] width 395 height 35
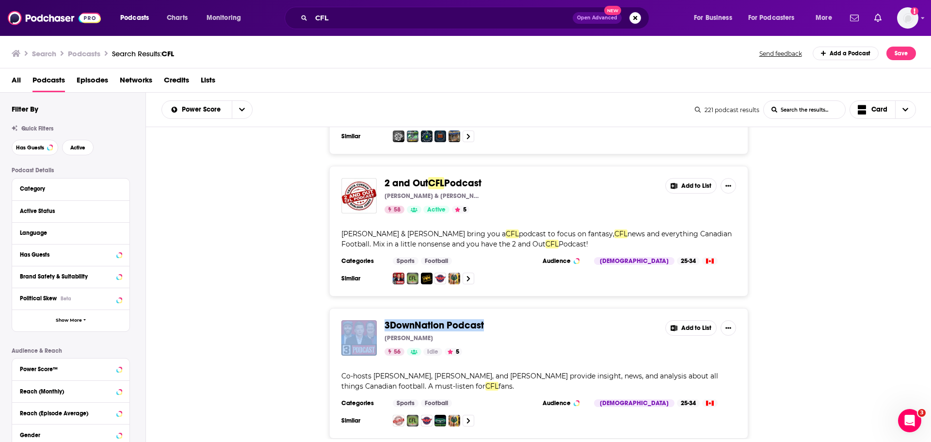
copy div "3DownNation Podcast"
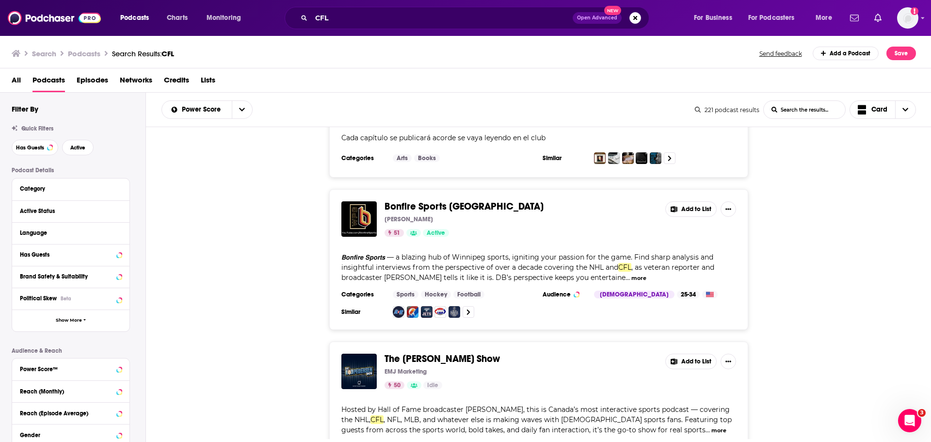
scroll to position [534, 0]
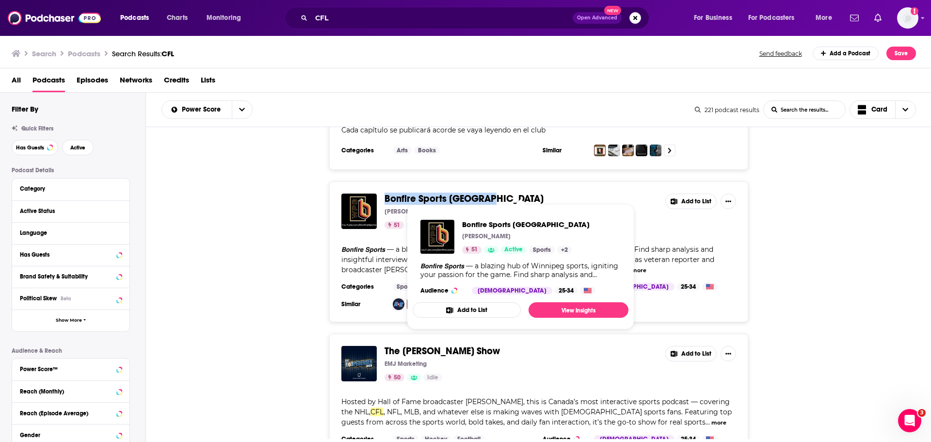
drag, startPoint x: 514, startPoint y: 187, endPoint x: 387, endPoint y: 189, distance: 127.6
click at [387, 194] on span "Bonfire Sports [GEOGRAPHIC_DATA]" at bounding box center [521, 199] width 273 height 11
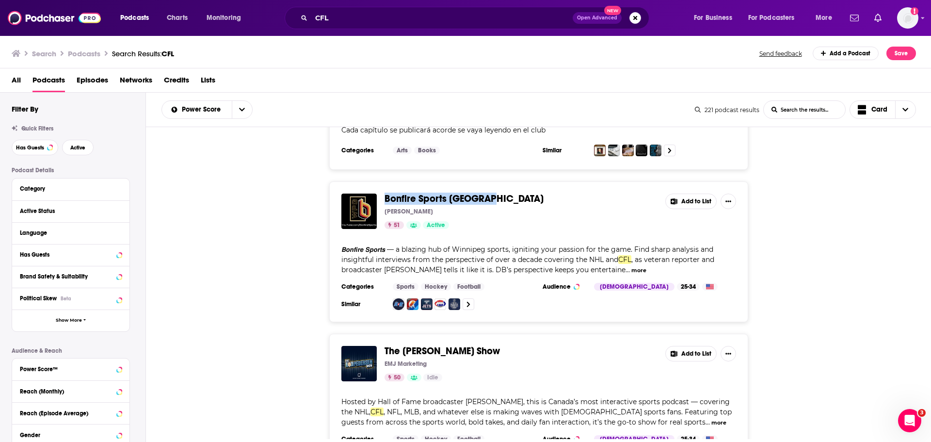
copy span "Bonfire Sports [GEOGRAPHIC_DATA]"
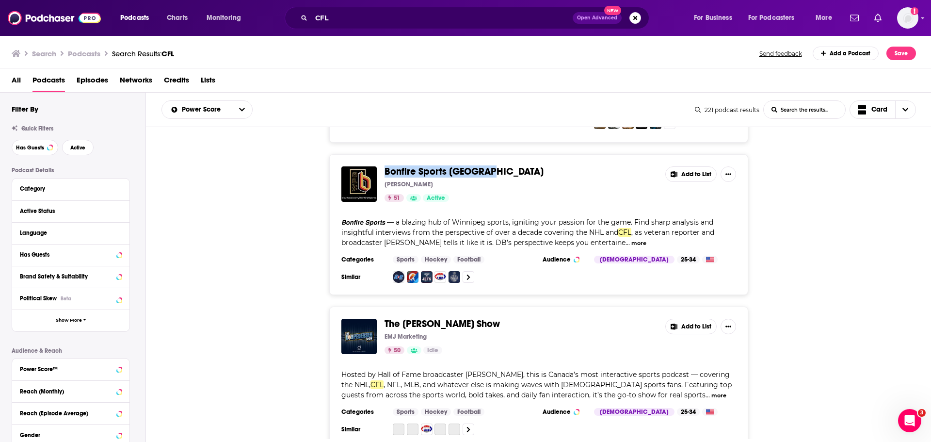
scroll to position [631, 0]
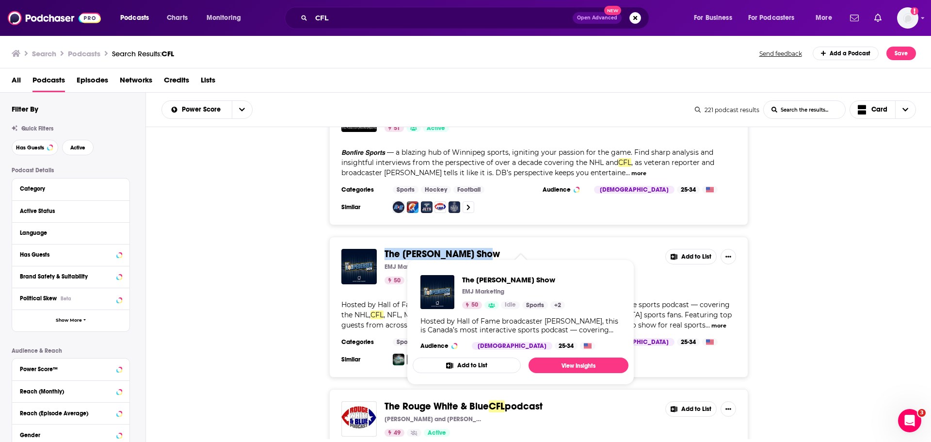
drag, startPoint x: 499, startPoint y: 242, endPoint x: 385, endPoint y: 245, distance: 113.6
click at [385, 249] on span "The [PERSON_NAME] Show" at bounding box center [521, 254] width 273 height 11
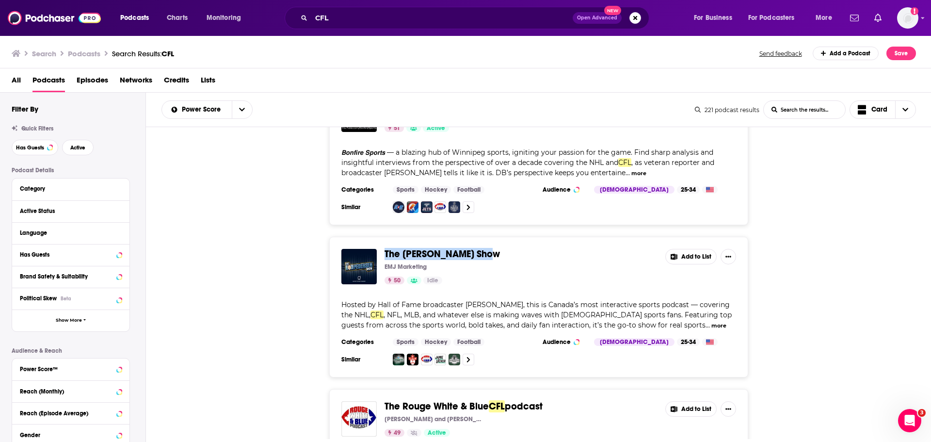
copy span "The [PERSON_NAME] Show"
click at [120, 211] on icon at bounding box center [119, 211] width 4 height 2
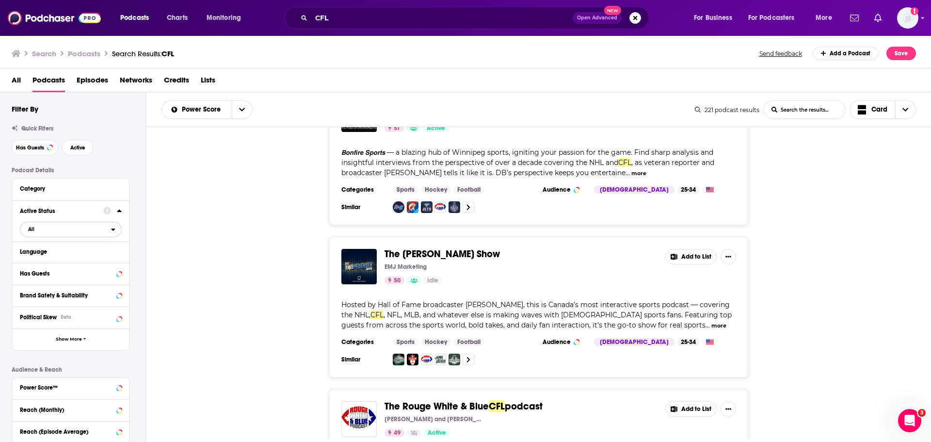
click at [79, 234] on span "All" at bounding box center [65, 229] width 91 height 13
click at [73, 260] on span "Active" at bounding box center [51, 261] width 52 height 5
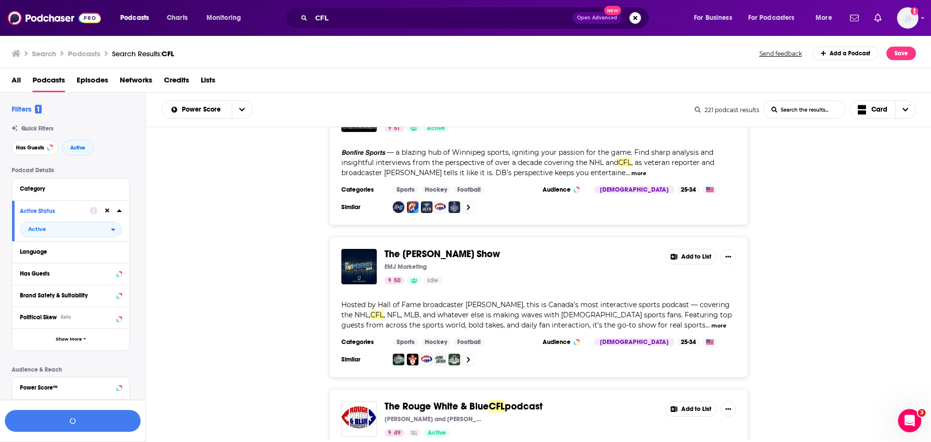
drag, startPoint x: 578, startPoint y: 396, endPoint x: 385, endPoint y: 389, distance: 193.2
copy span "The Rouge White & Blue CFL podcast"
click at [92, 425] on button "View 35 Results" at bounding box center [73, 421] width 136 height 22
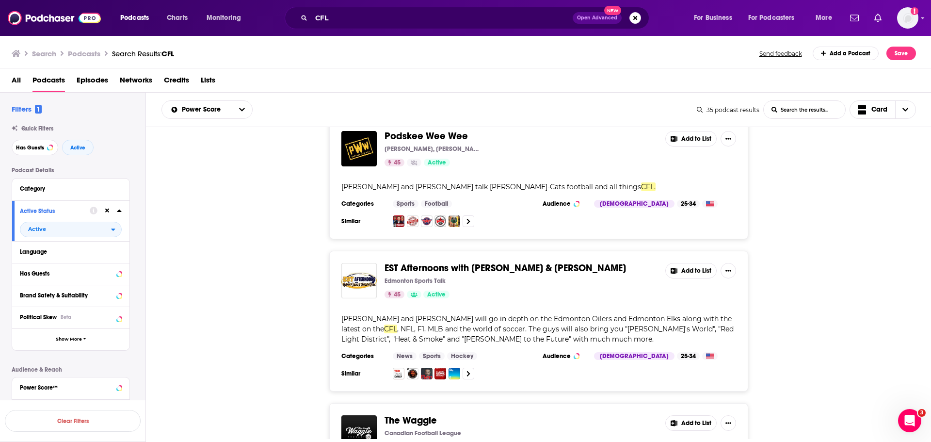
scroll to position [631, 0]
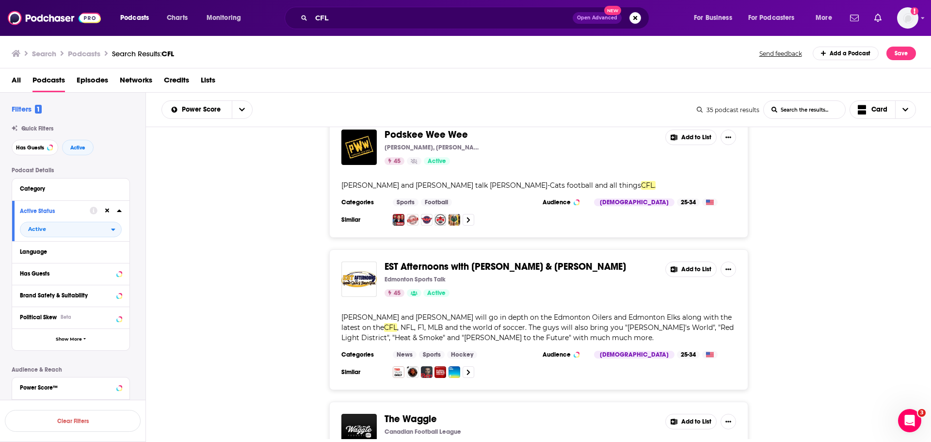
click at [924, 227] on div "Podskee [PERSON_NAME] [PERSON_NAME], [PERSON_NAME] 45 Active Add to List [PERSO…" at bounding box center [539, 177] width 786 height 120
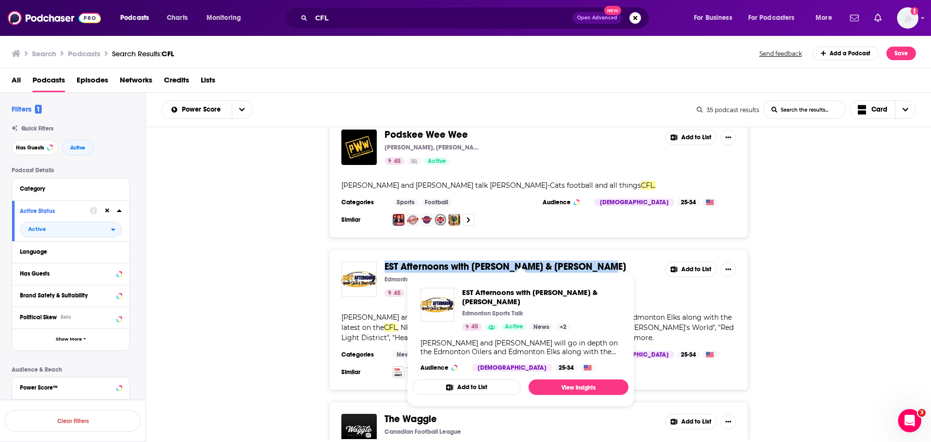
drag, startPoint x: 626, startPoint y: 261, endPoint x: 386, endPoint y: 253, distance: 240.7
click at [386, 261] on span "EST Afternoons with [PERSON_NAME] & [PERSON_NAME]" at bounding box center [521, 266] width 273 height 11
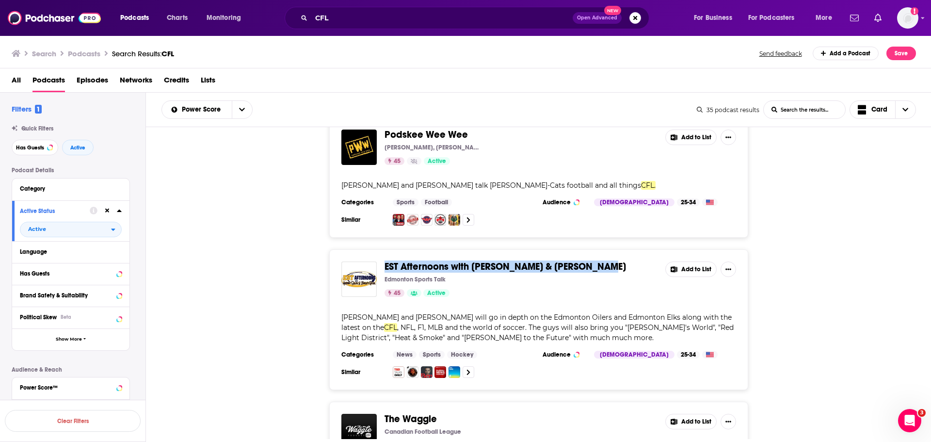
copy span "EST Afternoons with [PERSON_NAME] & [PERSON_NAME]"
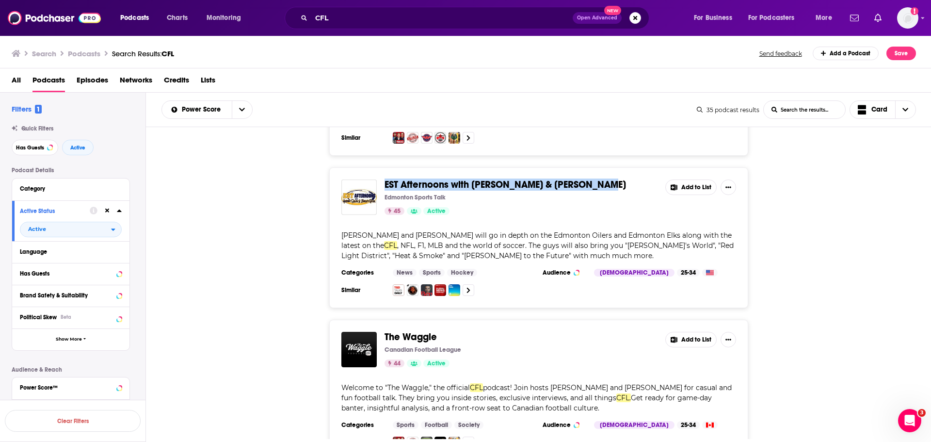
scroll to position [776, 0]
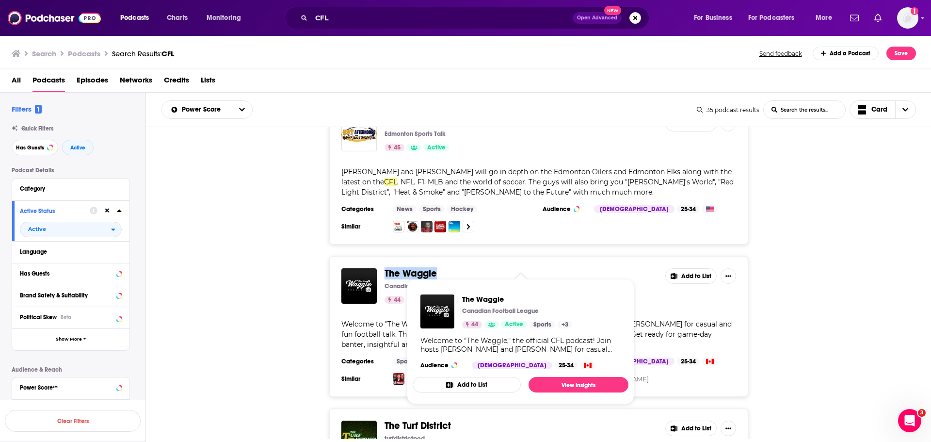
drag, startPoint x: 454, startPoint y: 263, endPoint x: 385, endPoint y: 262, distance: 68.9
click at [385, 268] on span "The Waggle" at bounding box center [521, 273] width 273 height 11
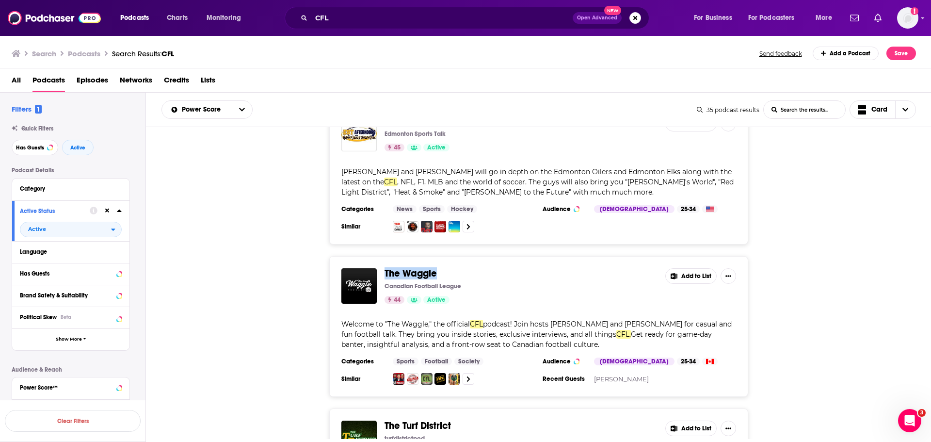
copy span "The Waggle"
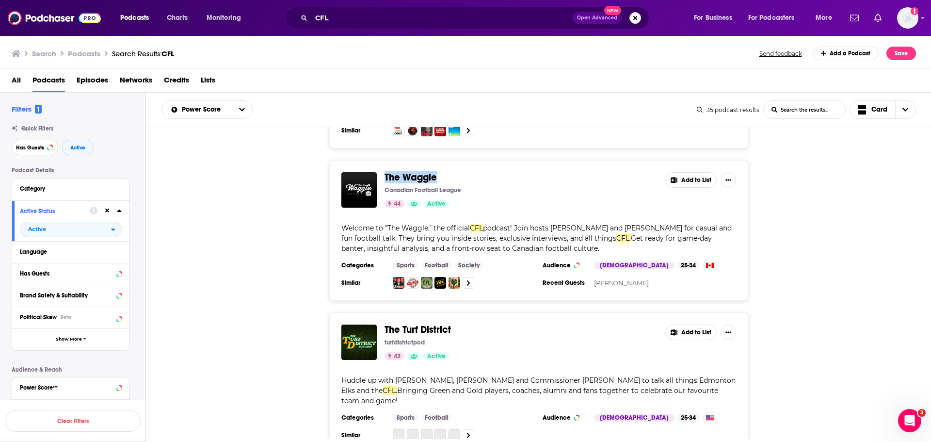
scroll to position [873, 0]
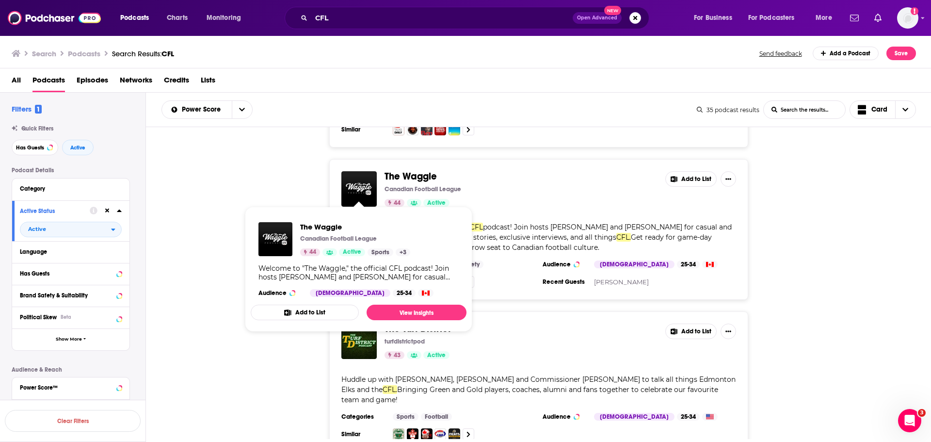
click at [277, 378] on div "The [GEOGRAPHIC_DATA] 43 Active Add to List Huddle up with [PERSON_NAME], [PERS…" at bounding box center [539, 381] width 786 height 141
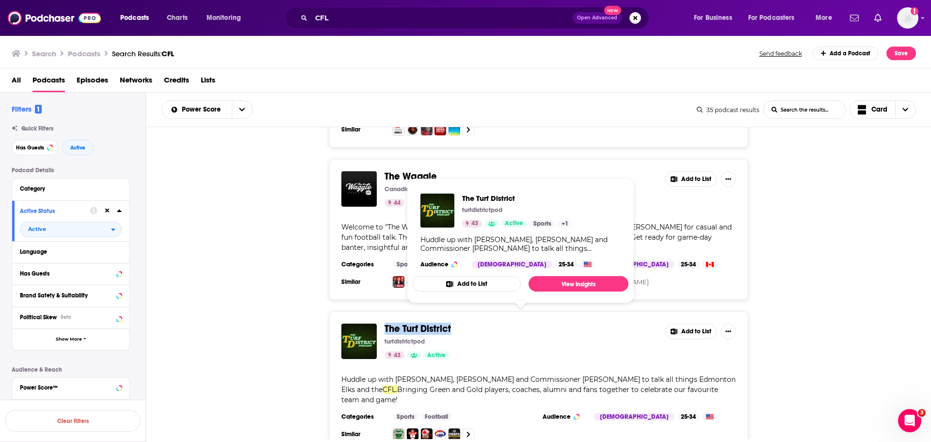
drag, startPoint x: 462, startPoint y: 319, endPoint x: 386, endPoint y: 319, distance: 76.6
click at [386, 324] on span "The Turf District" at bounding box center [521, 329] width 273 height 11
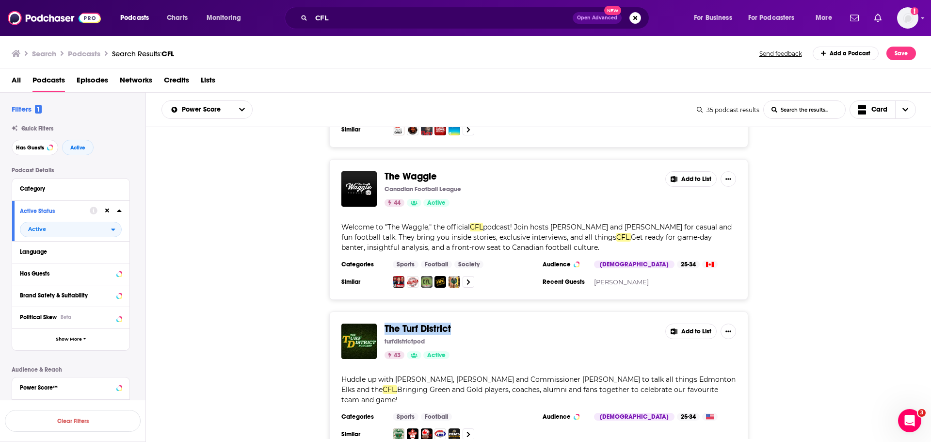
copy span "The Turf District"
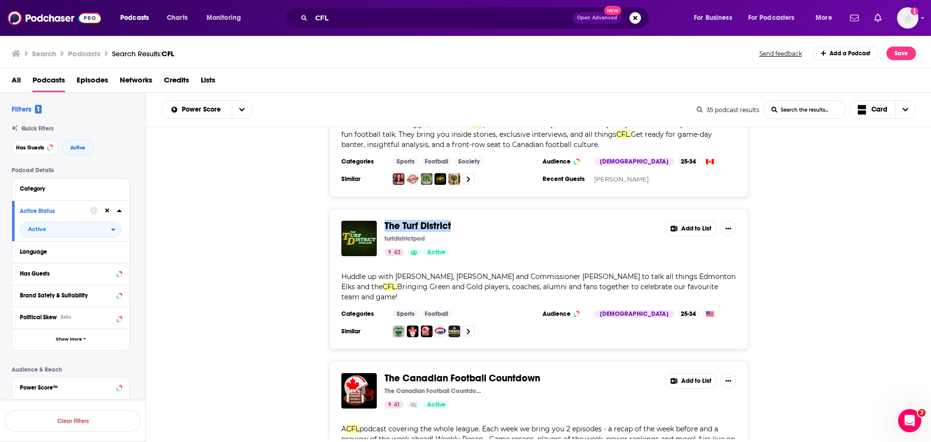
scroll to position [1019, 0]
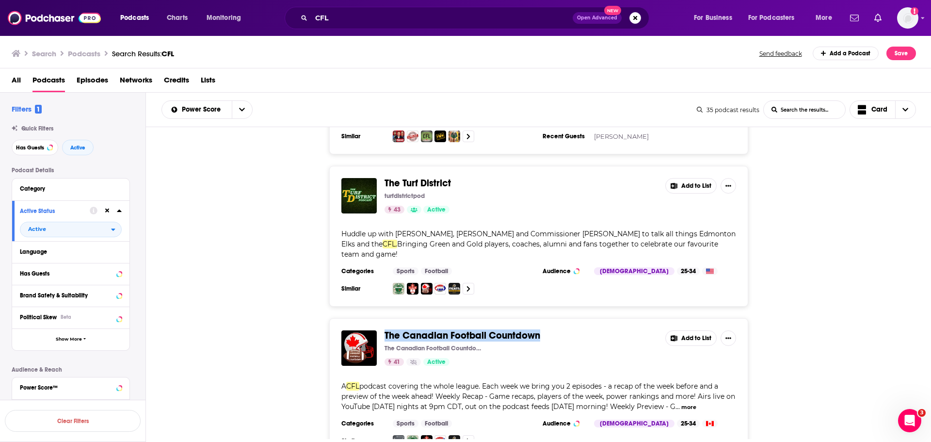
drag, startPoint x: 549, startPoint y: 317, endPoint x: 383, endPoint y: 316, distance: 165.9
click at [383, 330] on div "The Canadian Football Countdown The Canadian Football Countdown 41 Active Add t…" at bounding box center [539, 347] width 395 height 35
copy span "The Canadian Football Countdown"
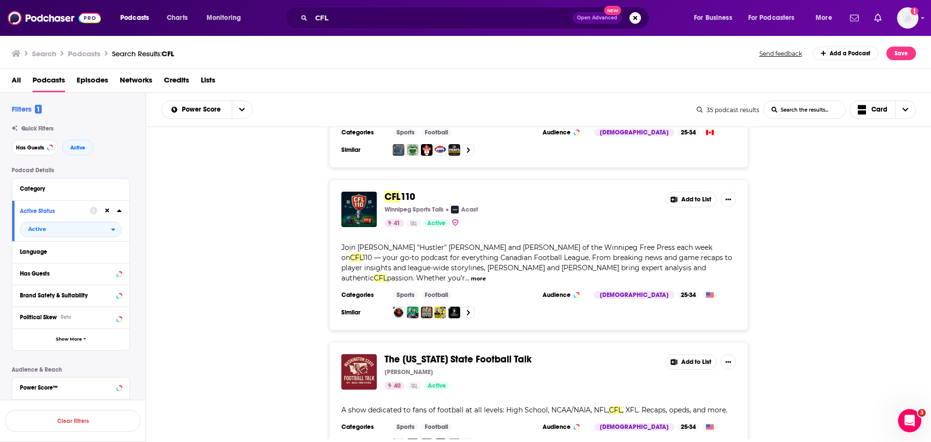
click at [305, 344] on div "The [US_STATE] State Football Talk [PERSON_NAME] 40 Active Add to List A show d…" at bounding box center [539, 402] width 786 height 120
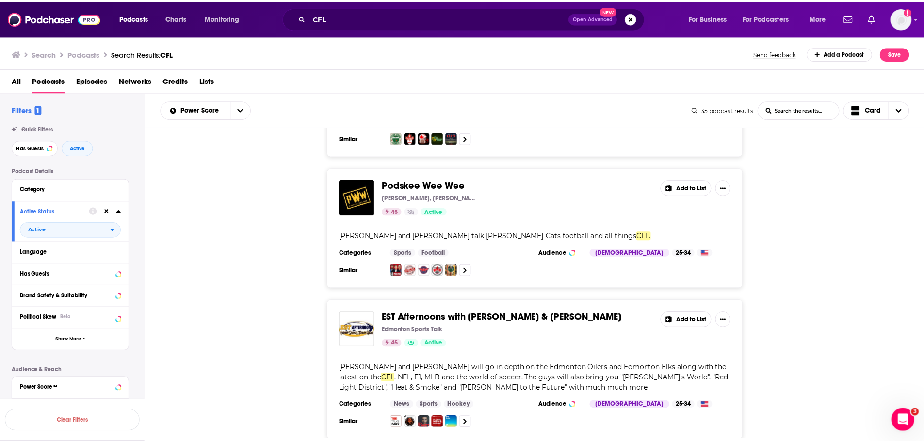
scroll to position [0, 0]
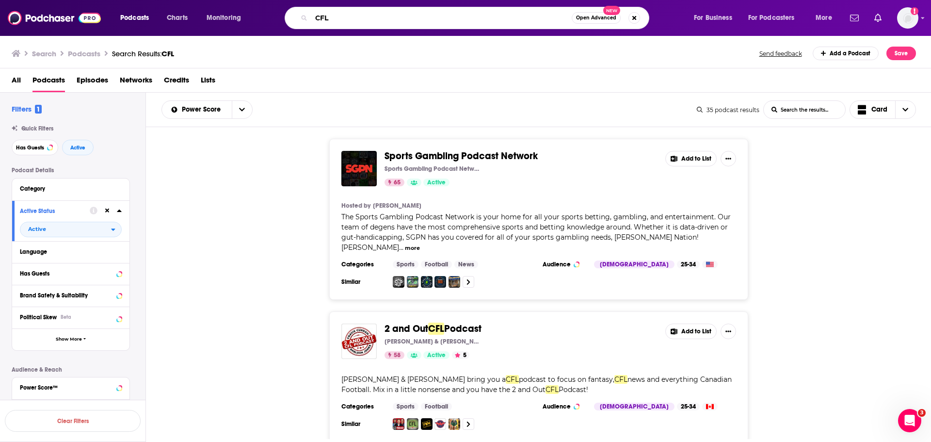
drag, startPoint x: 367, startPoint y: 18, endPoint x: 297, endPoint y: 8, distance: 71.1
click at [293, 14] on div "CFL Open Advanced New" at bounding box center [467, 18] width 365 height 22
paste input "The Canadian Football Countdown"
type input "The Canadian Football Countdown"
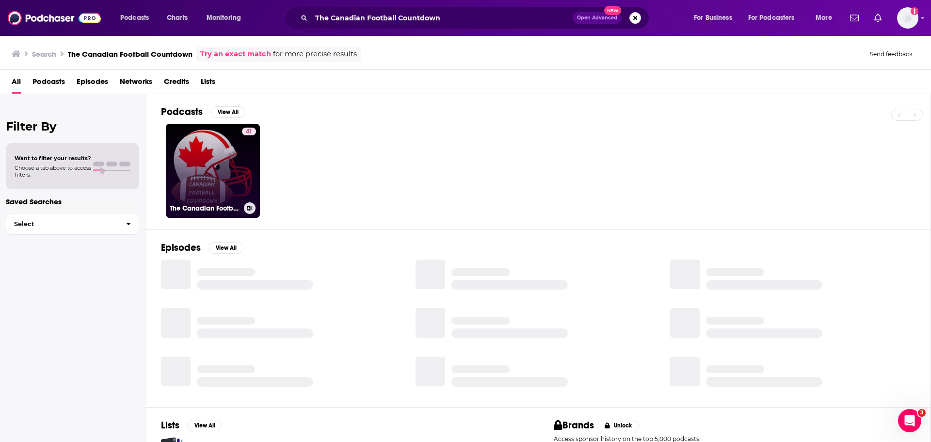
click at [227, 176] on link "41 The Canadian Football Countdown" at bounding box center [213, 171] width 94 height 94
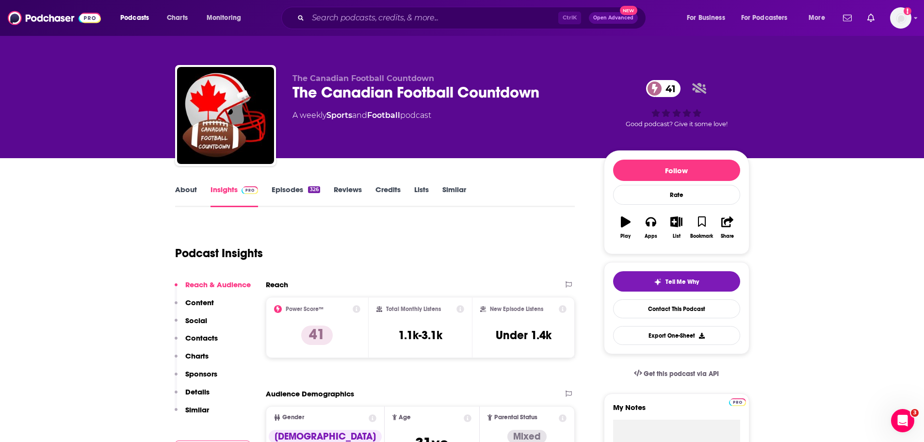
click at [190, 192] on link "About" at bounding box center [186, 196] width 22 height 22
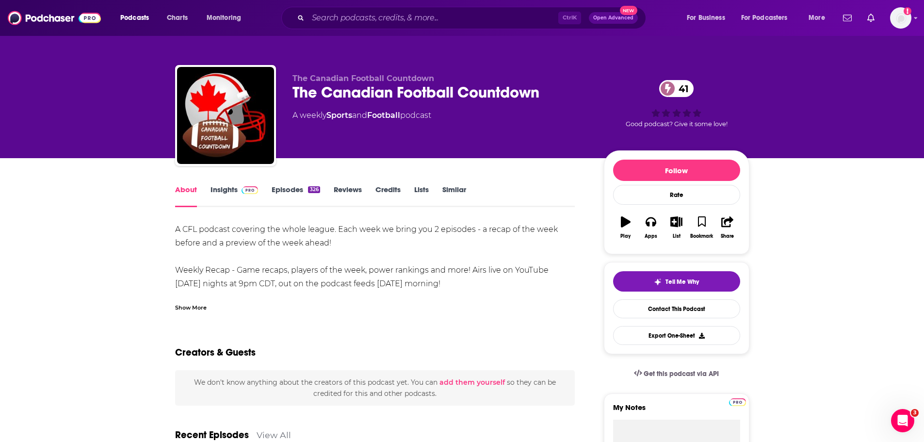
click at [217, 192] on link "Insights" at bounding box center [235, 196] width 48 height 22
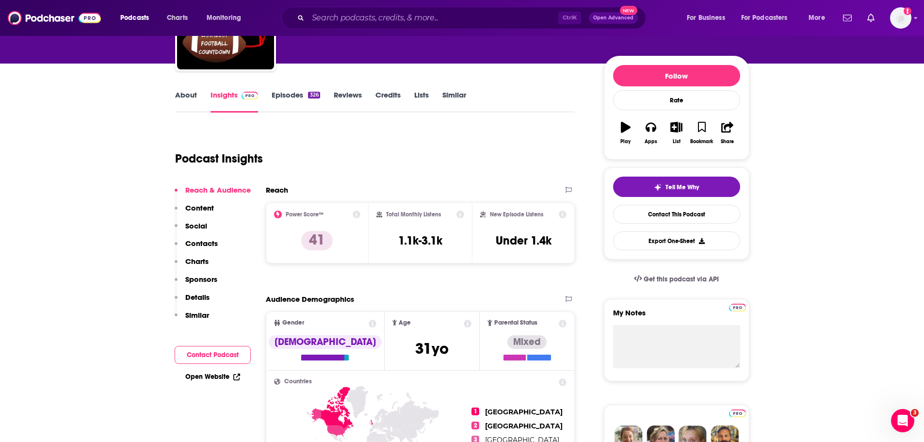
scroll to position [97, 0]
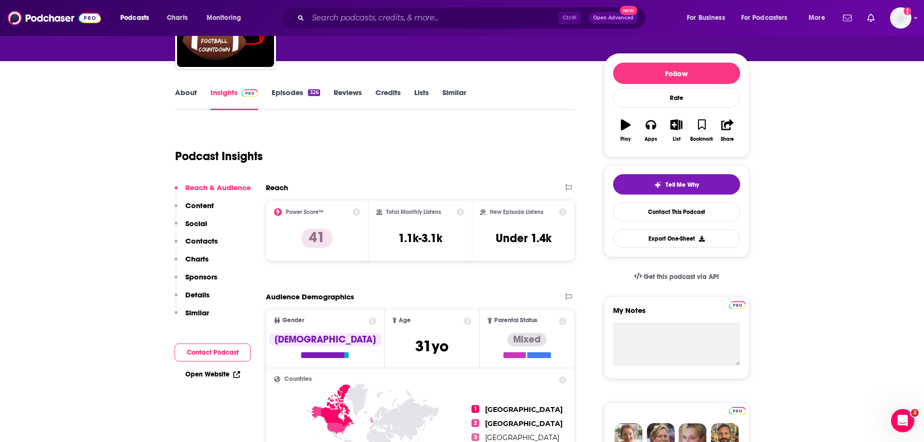
click at [208, 236] on p "Contacts" at bounding box center [201, 240] width 33 height 9
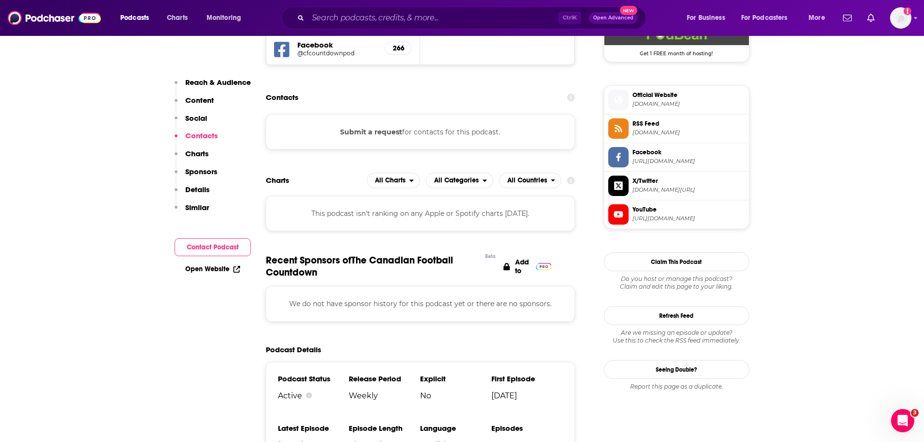
scroll to position [702, 0]
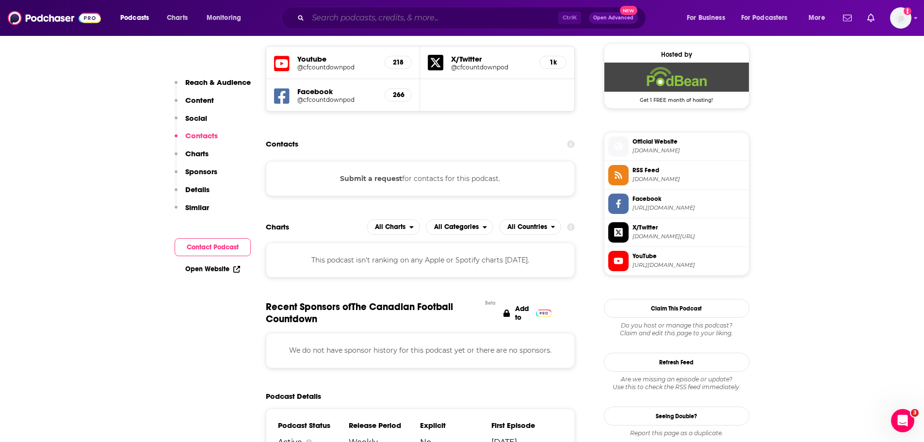
click at [379, 18] on input "Search podcasts, credits, & more..." at bounding box center [433, 18] width 250 height 16
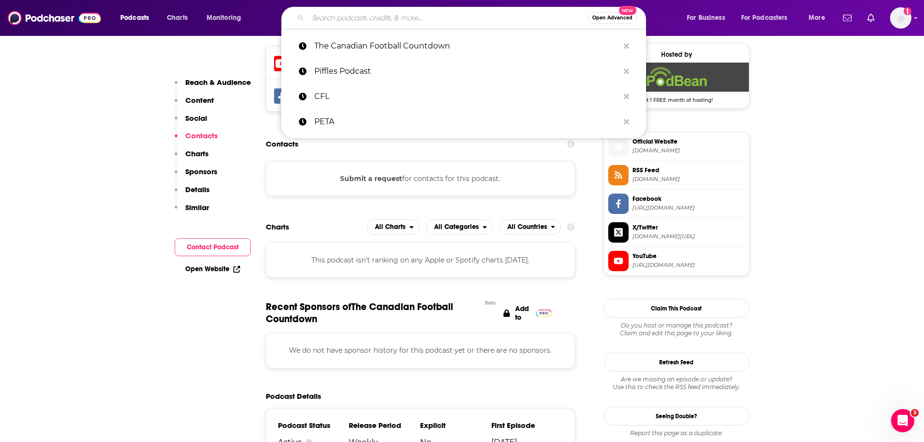
paste input "Podskee Wee Wee"
type input "Podskee Wee Wee"
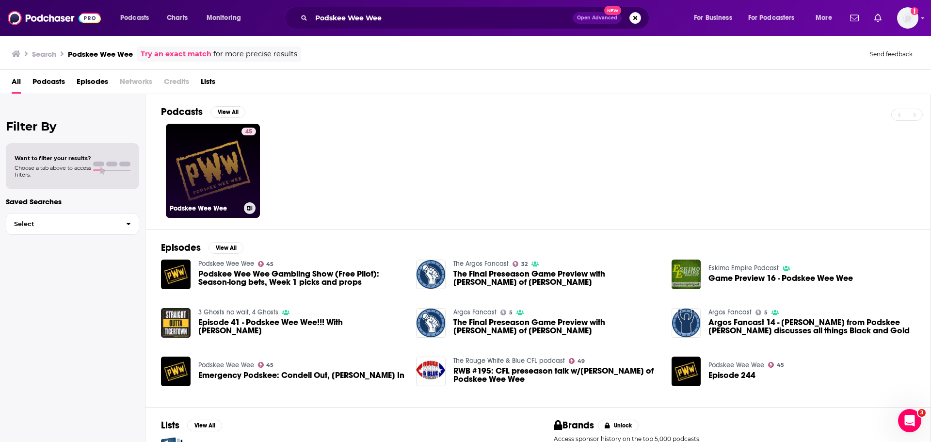
click at [189, 168] on link "45 Podskee Wee Wee" at bounding box center [213, 171] width 94 height 94
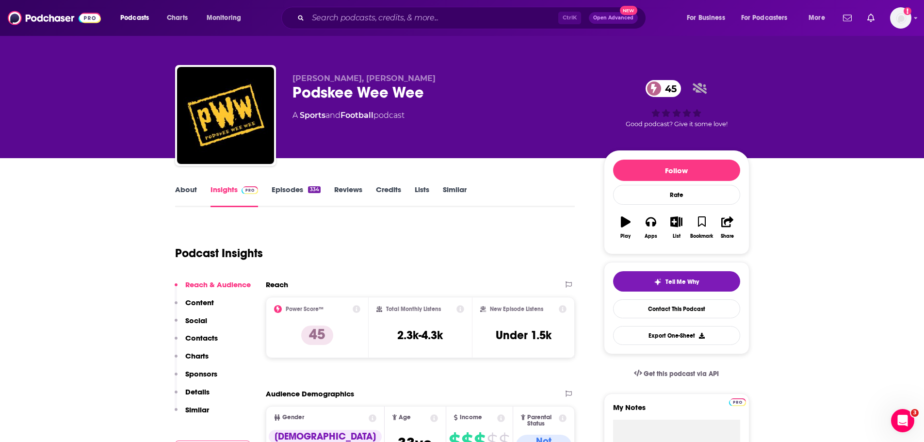
click at [197, 337] on p "Contacts" at bounding box center [201, 337] width 33 height 9
click at [188, 186] on link "About" at bounding box center [186, 196] width 22 height 22
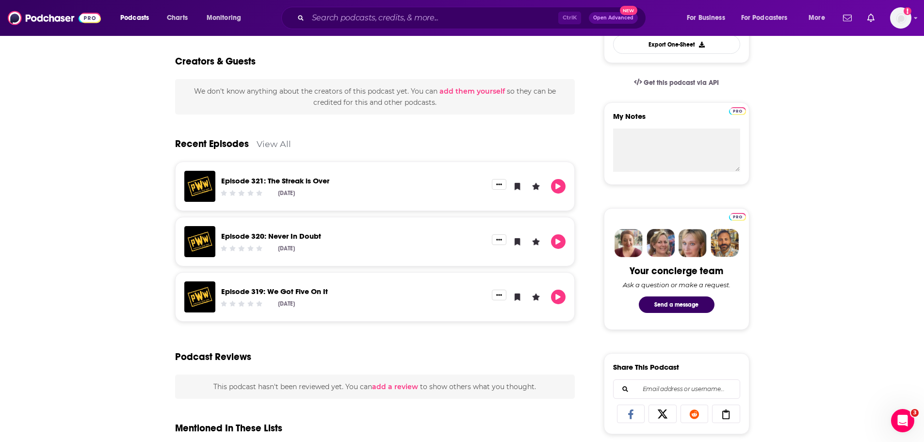
scroll to position [49, 0]
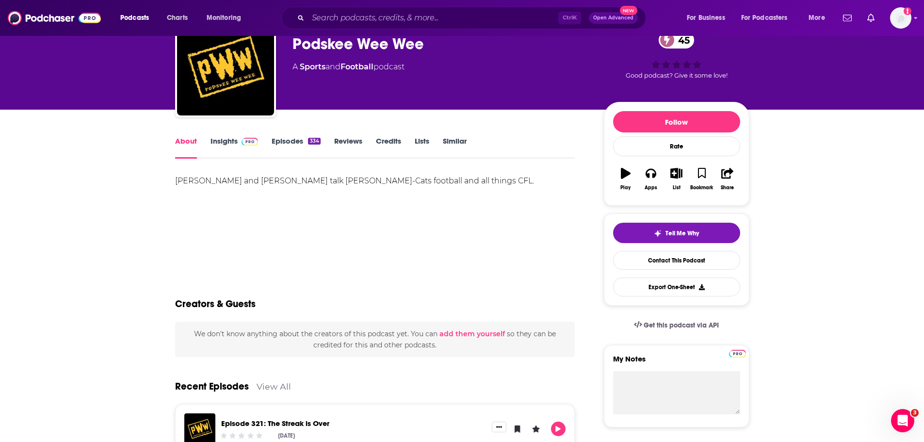
click at [222, 145] on link "Insights" at bounding box center [235, 147] width 48 height 22
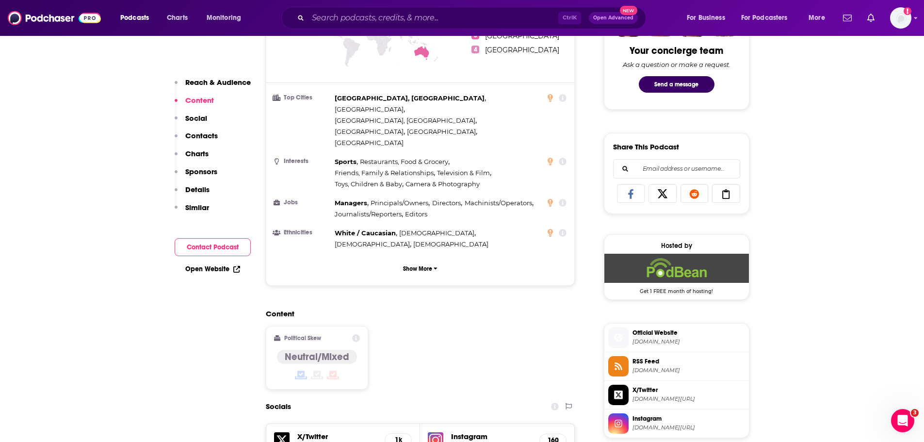
scroll to position [485, 0]
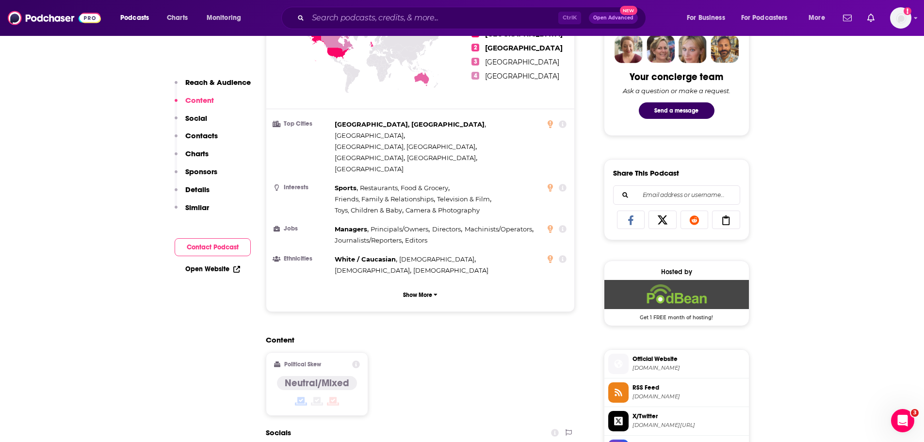
click at [217, 244] on button "Contact Podcast" at bounding box center [213, 247] width 76 height 18
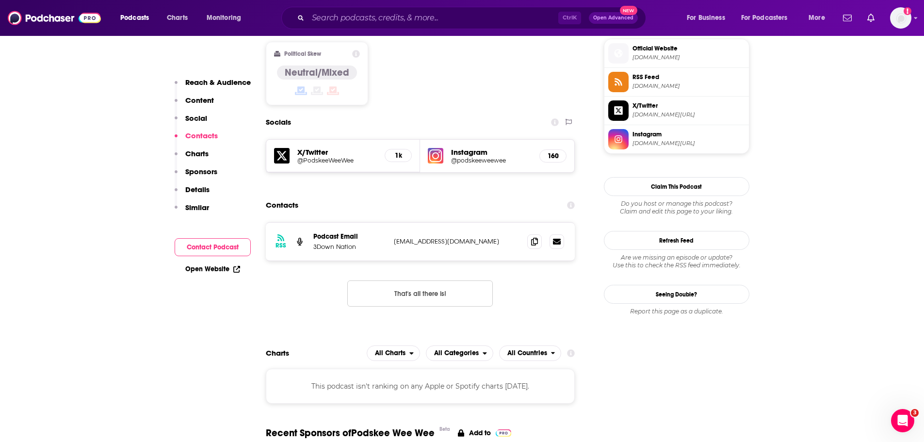
scroll to position [799, 0]
